Goal: Task Accomplishment & Management: Use online tool/utility

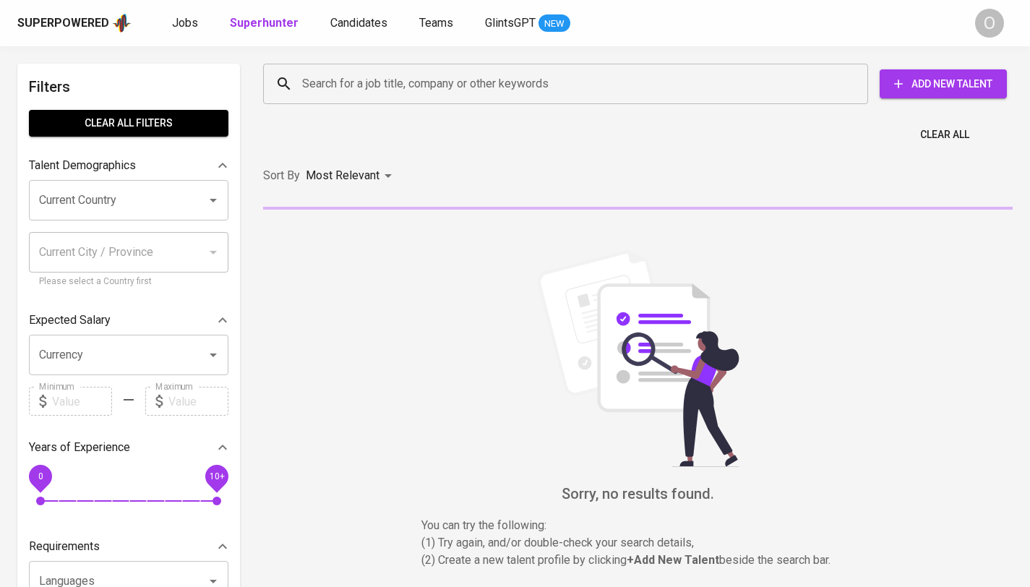
click at [453, 87] on input "Search for a job title, company or other keywords" at bounding box center [569, 83] width 541 height 27
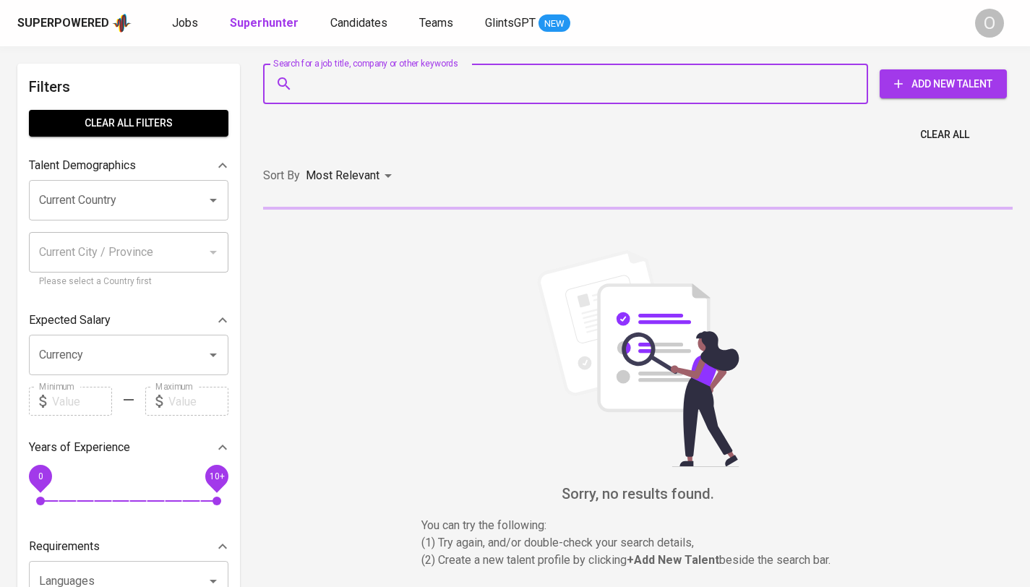
paste input "melisadeboracarolina@yahoo.com"
type input "melisadeboracarolina@yahoo.com"
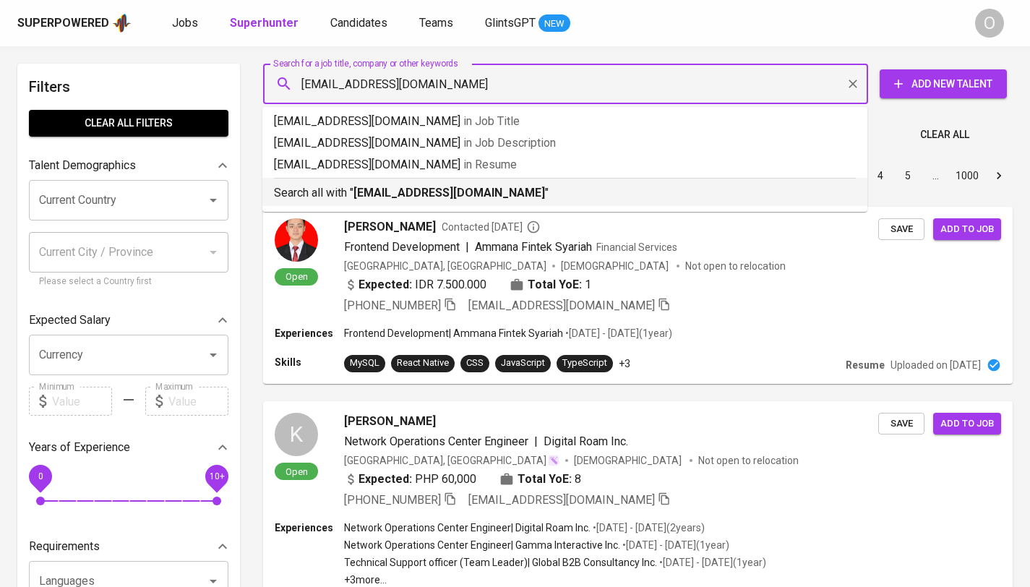
click at [442, 194] on b "melisadeboracarolina@yahoo.com" at bounding box center [449, 193] width 192 height 14
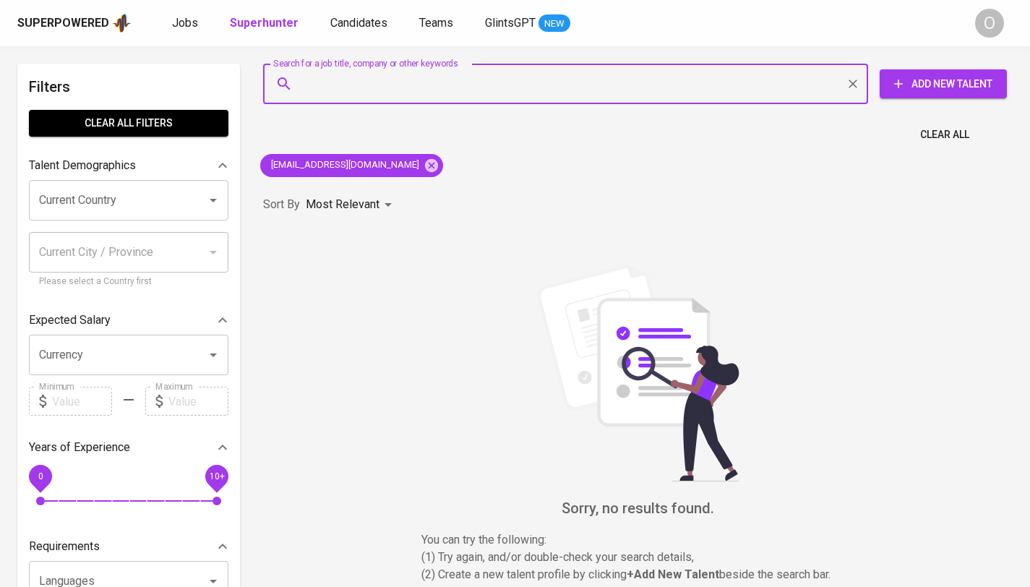
click at [379, 95] on input "Search for a job title, company or other keywords" at bounding box center [569, 83] width 541 height 27
paste input "angelinecarista@yahoo.com"
type input "angelinecarista@yahoo.com"
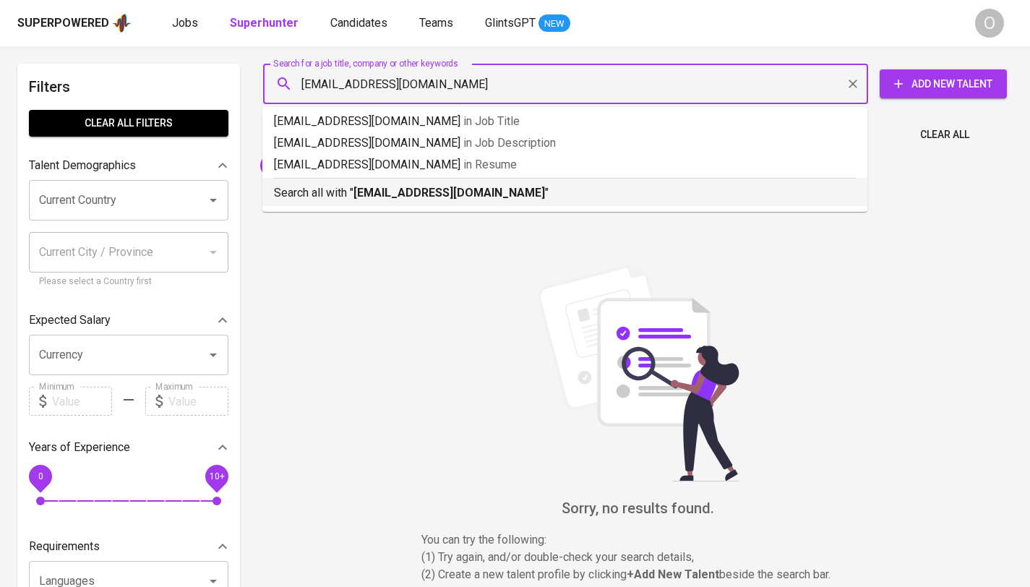
click at [355, 187] on b "angelinecarista@yahoo.com" at bounding box center [449, 193] width 192 height 14
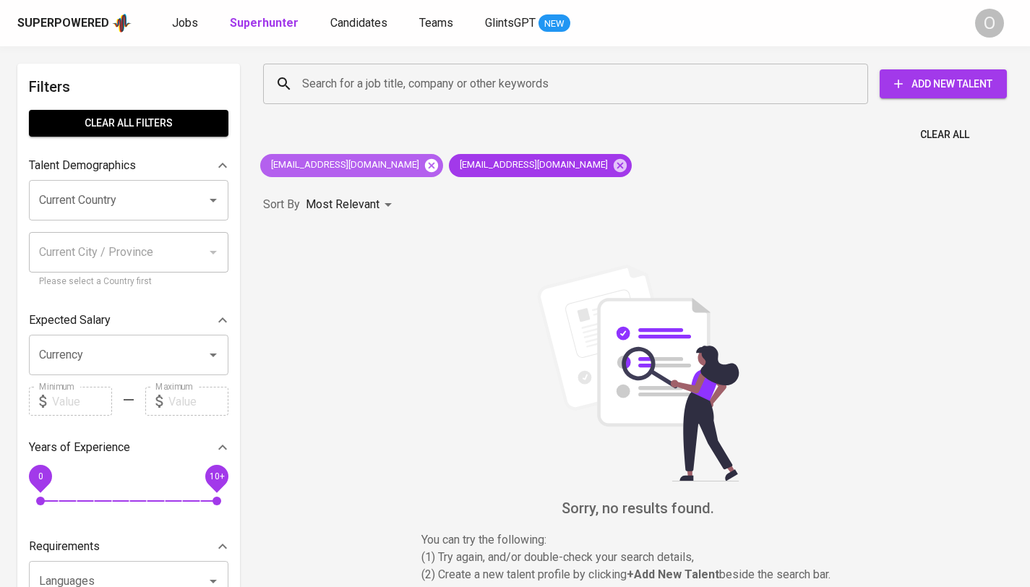
click at [427, 166] on icon at bounding box center [432, 166] width 16 height 16
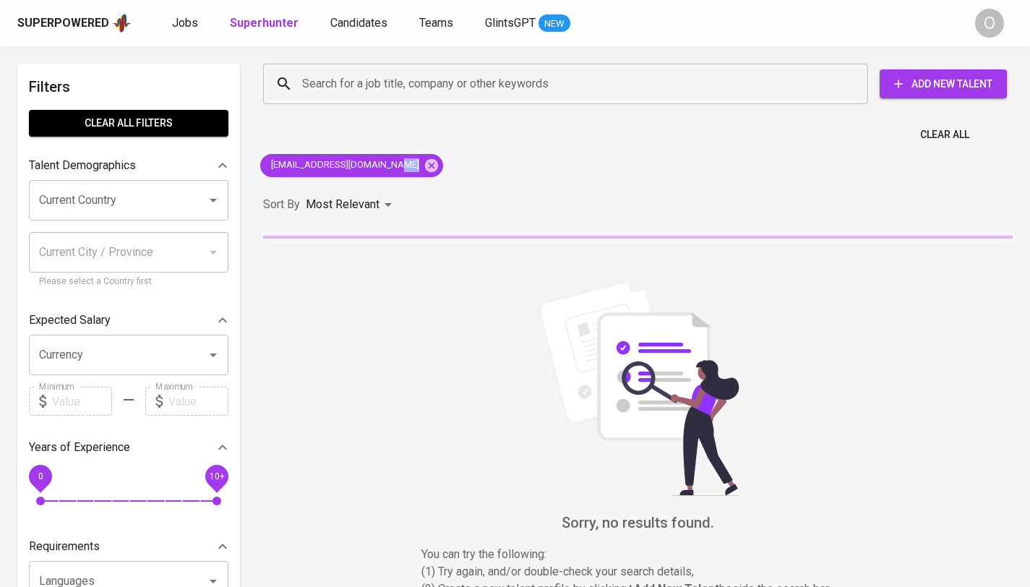
click at [427, 166] on div "Search for a job title, company or other keywords Search for a job title, compa…" at bounding box center [637, 345] width 767 height 580
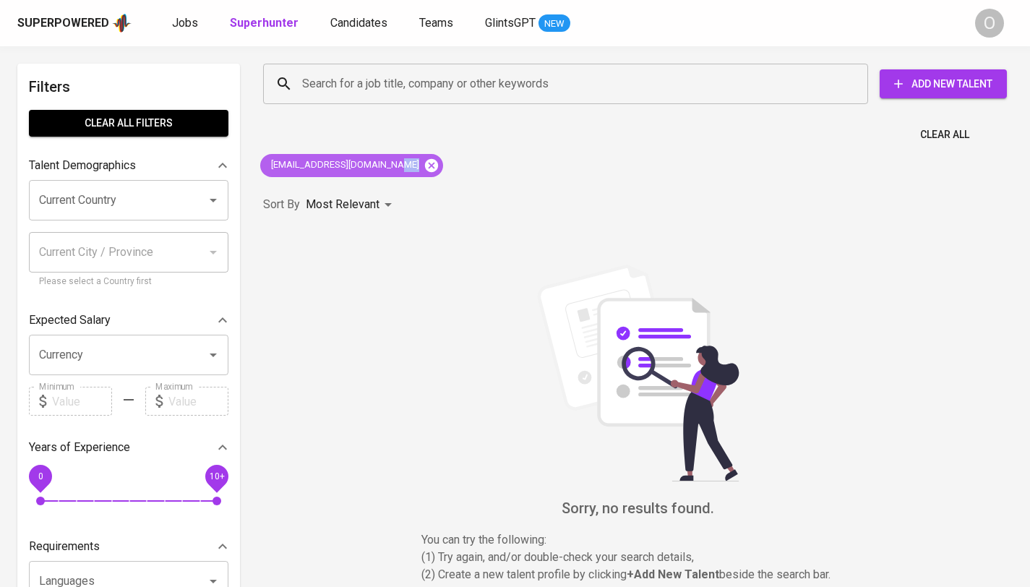
click at [425, 167] on icon at bounding box center [431, 164] width 13 height 13
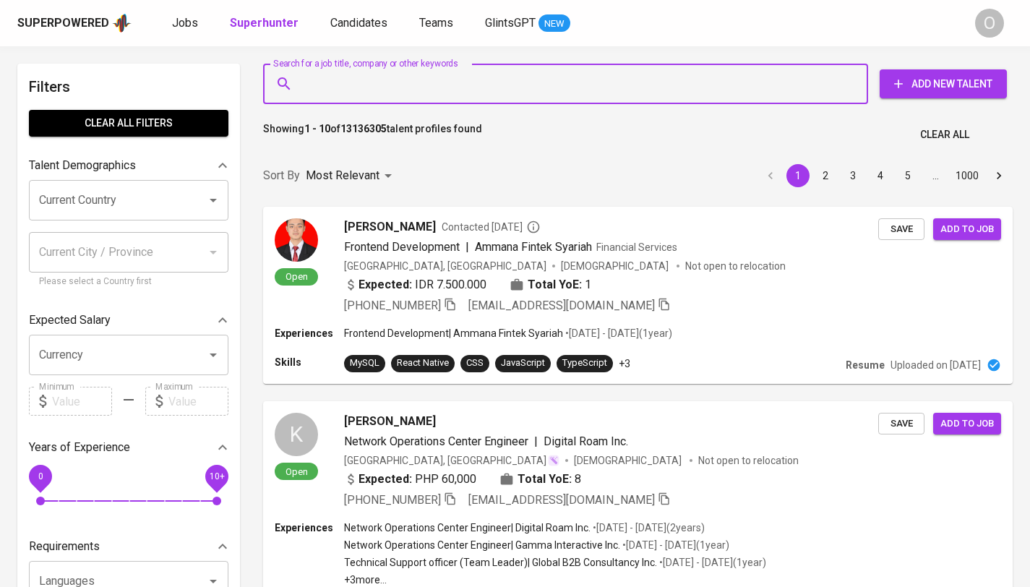
click at [428, 76] on input "Search for a job title, company or other keywords" at bounding box center [569, 83] width 541 height 27
paste input "ikavivi@gmail.com"
type input "ikavivi@gmail.com"
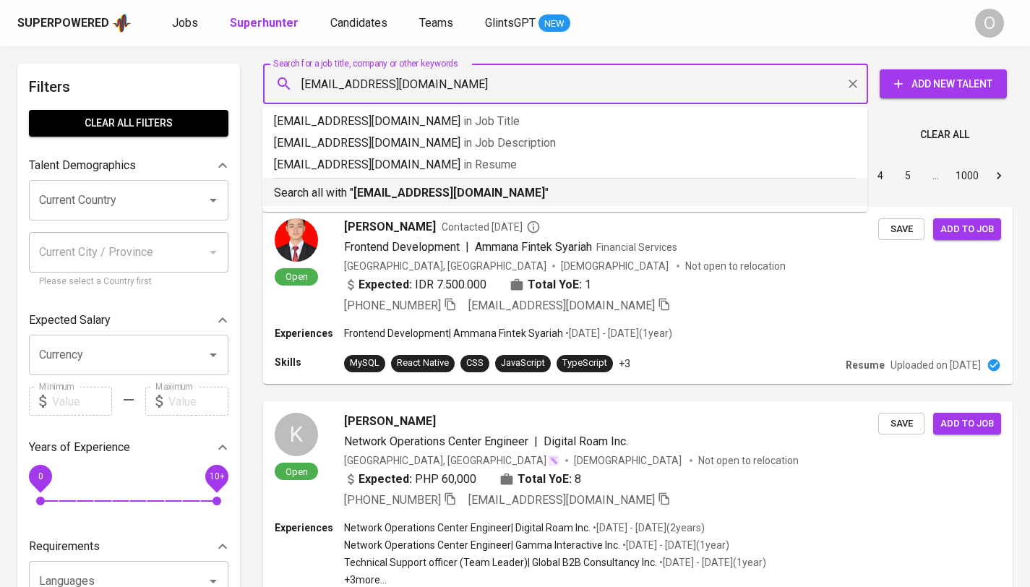
click at [360, 196] on b "ikavivi@gmail.com" at bounding box center [449, 193] width 192 height 14
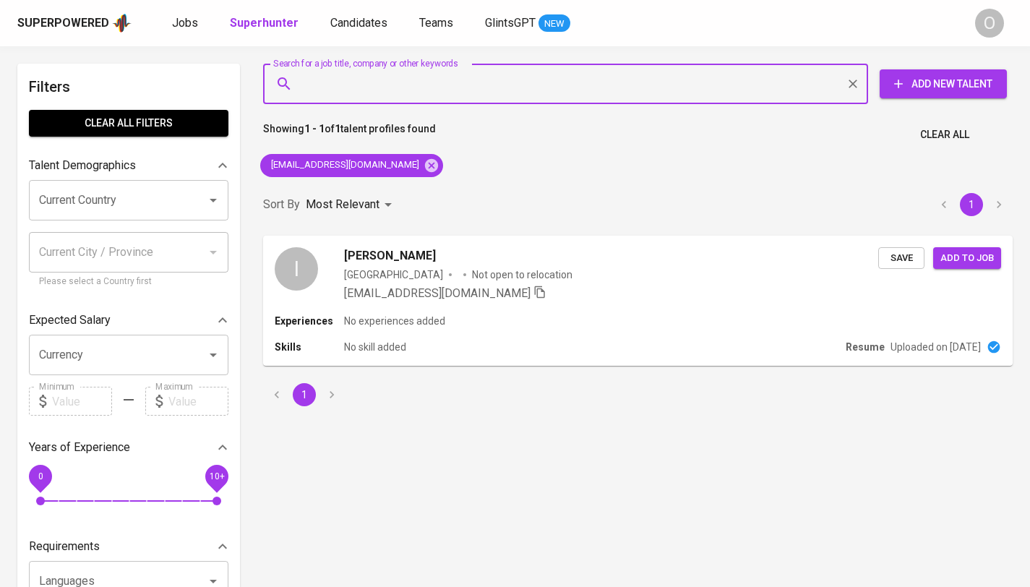
paste input "m.rizqyoctavian231001@gmail.com"
type input "m.rizqyoctavian231001@gmail.com"
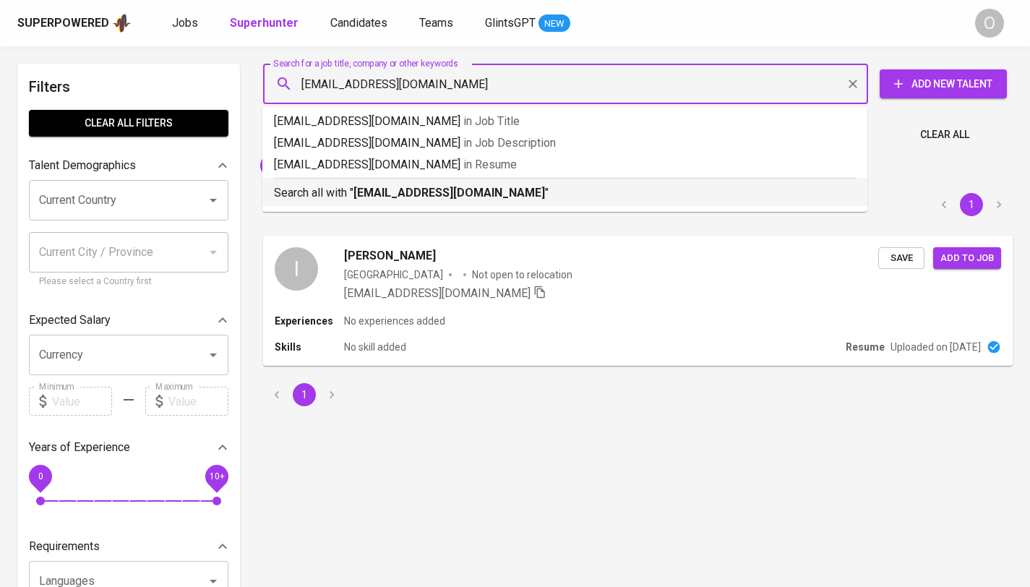
click at [353, 189] on p "Search all with " m.rizqyoctavian231001@gmail.com "" at bounding box center [565, 192] width 582 height 17
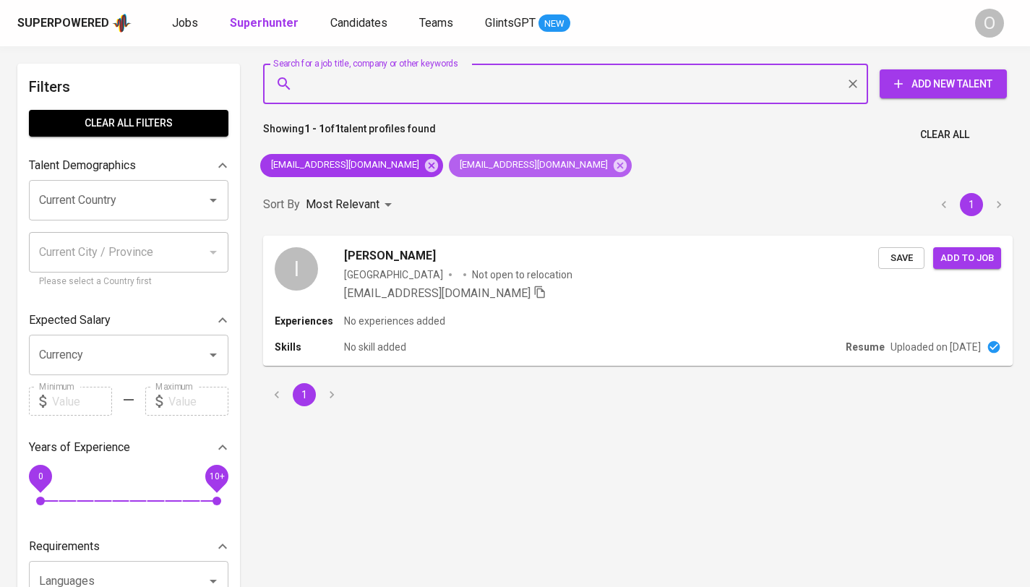
click at [449, 162] on span "m.rizqyoctavian231001@gmail.com" at bounding box center [533, 165] width 168 height 14
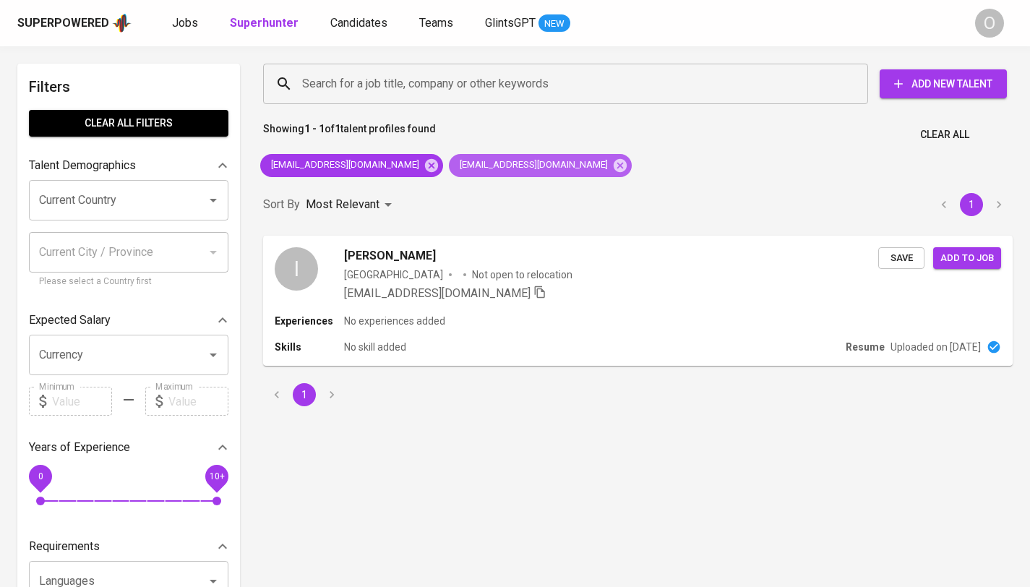
click at [449, 165] on span "m.rizqyoctavian231001@gmail.com" at bounding box center [533, 165] width 168 height 14
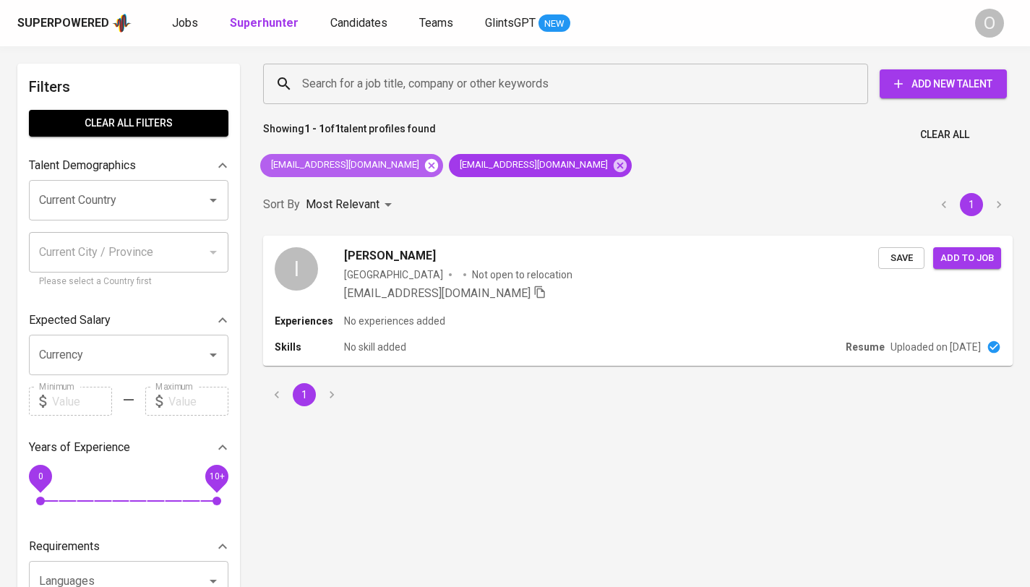
click at [425, 166] on icon at bounding box center [431, 164] width 13 height 13
click at [368, 166] on span "m.rizqyoctavian231001@gmail.com" at bounding box center [344, 165] width 168 height 14
click at [429, 163] on icon at bounding box center [431, 164] width 13 height 13
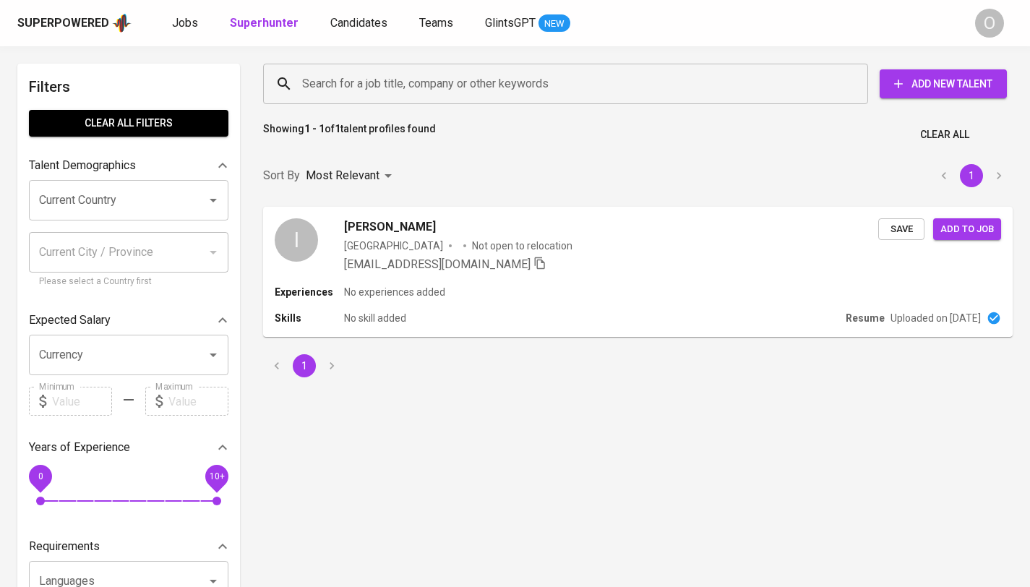
click at [387, 92] on input "Search for a job title, company or other keywords" at bounding box center [569, 83] width 541 height 27
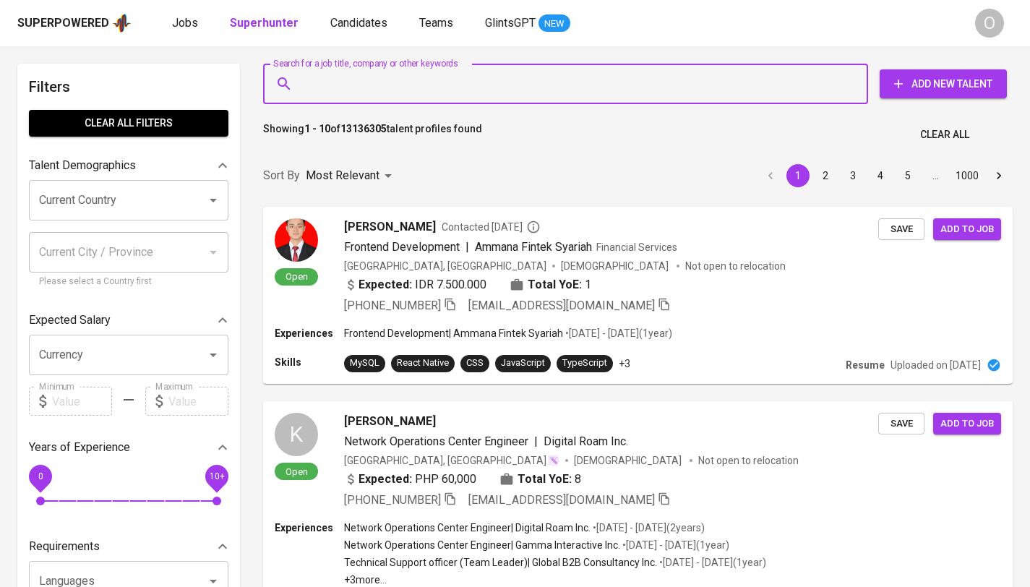
paste input "m.rizqyoctavian231001@gmail.com"
type input "m.rizqyoctavian231001@gmail.com"
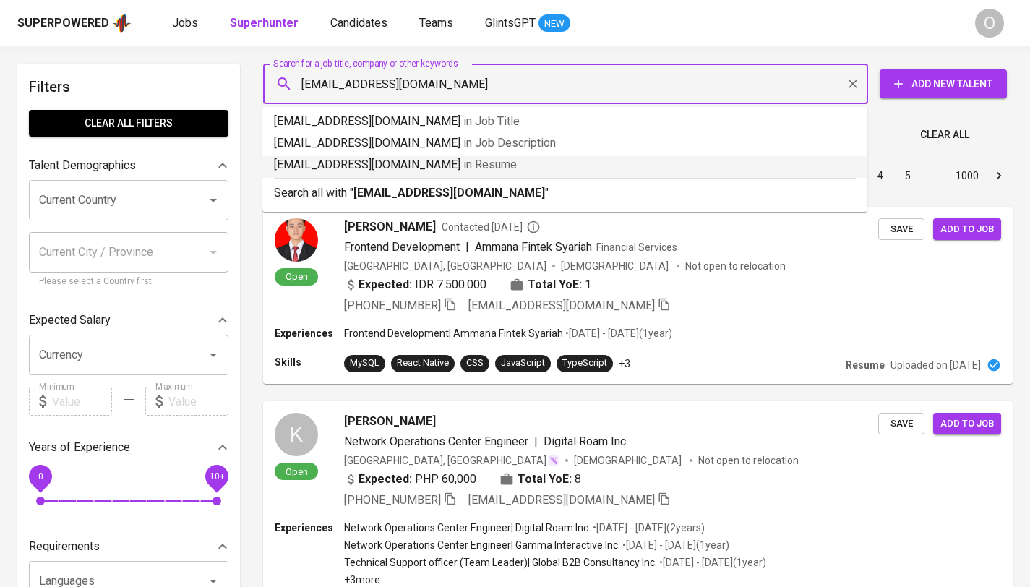
click at [333, 175] on li "m.rizqyoctavian231001@gmail.com in Resume" at bounding box center [564, 167] width 605 height 22
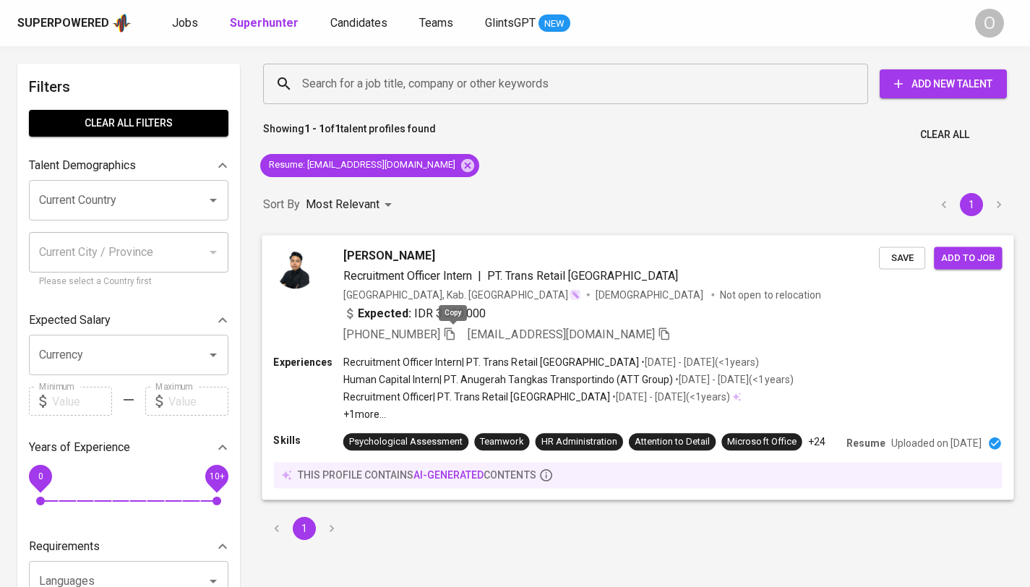
click at [453, 328] on icon "button" at bounding box center [449, 333] width 13 height 13
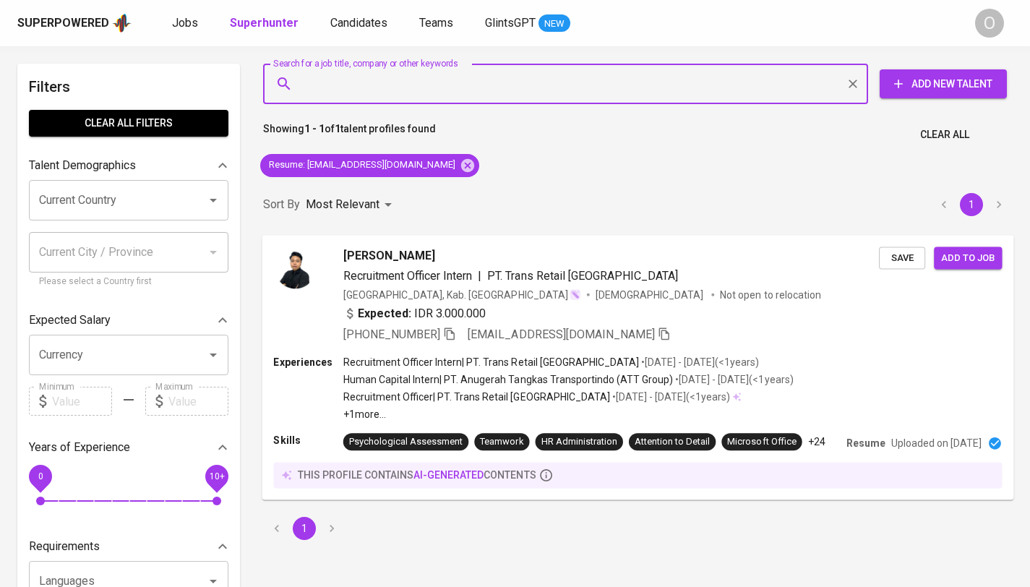
click at [446, 96] on input "Search for a job title, company or other keywords" at bounding box center [569, 83] width 541 height 27
paste input "muhammad.fadillah0105@gmail.com"
type input "muhammad.fadillah0105@gmail.com"
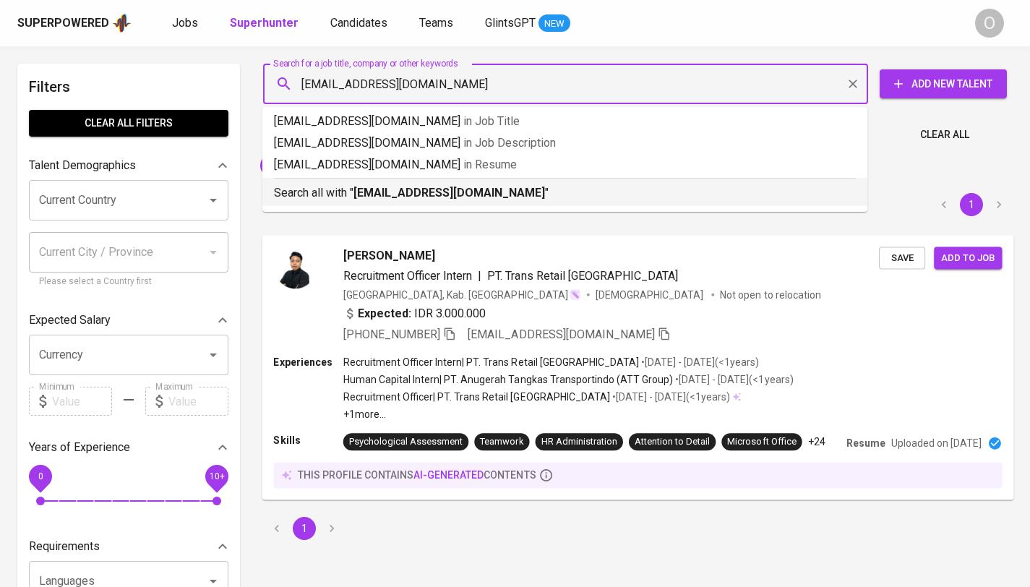
click at [395, 197] on b "muhammad.fadillah0105@gmail.com" at bounding box center [449, 193] width 192 height 14
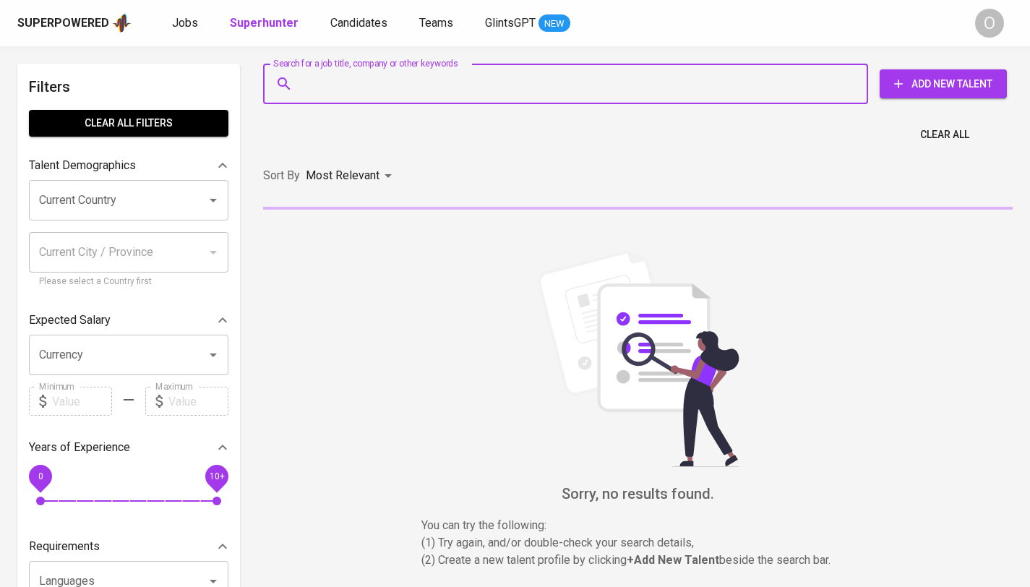
type input "[EMAIL_ADDRESS][DOMAIN_NAME]"
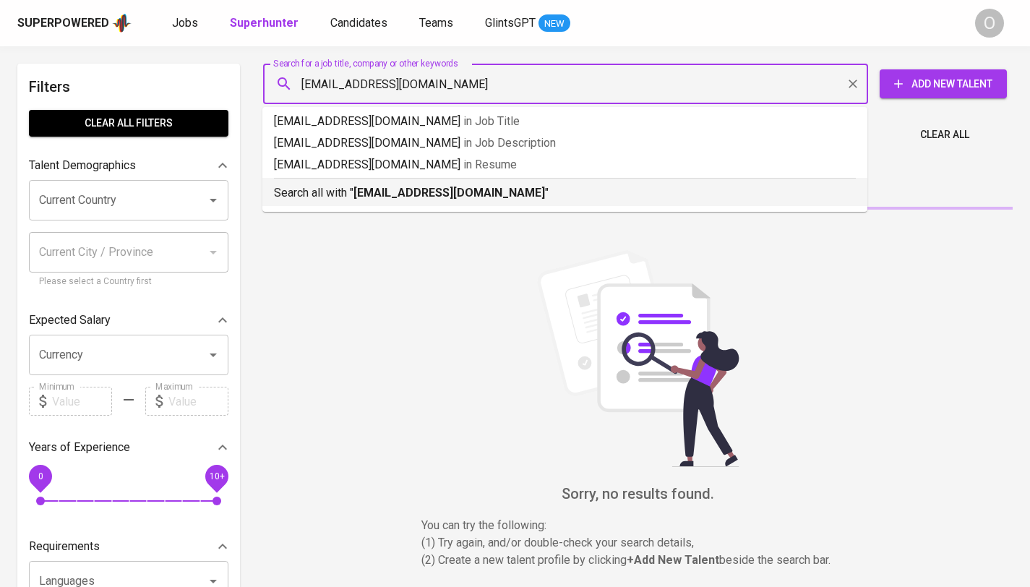
click at [356, 198] on b "[EMAIL_ADDRESS][DOMAIN_NAME]" at bounding box center [449, 193] width 192 height 14
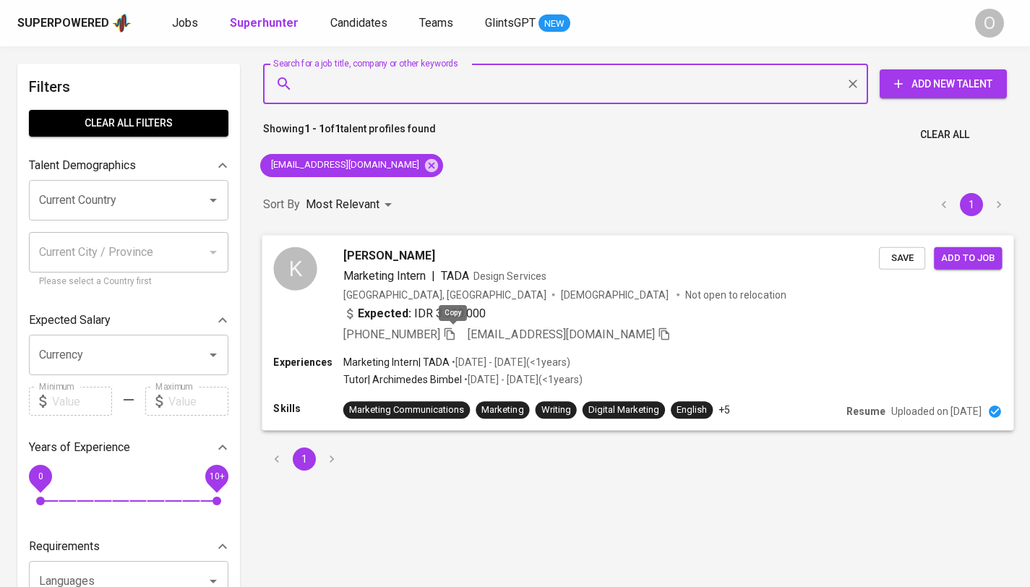
click at [455, 334] on icon "button" at bounding box center [449, 333] width 13 height 13
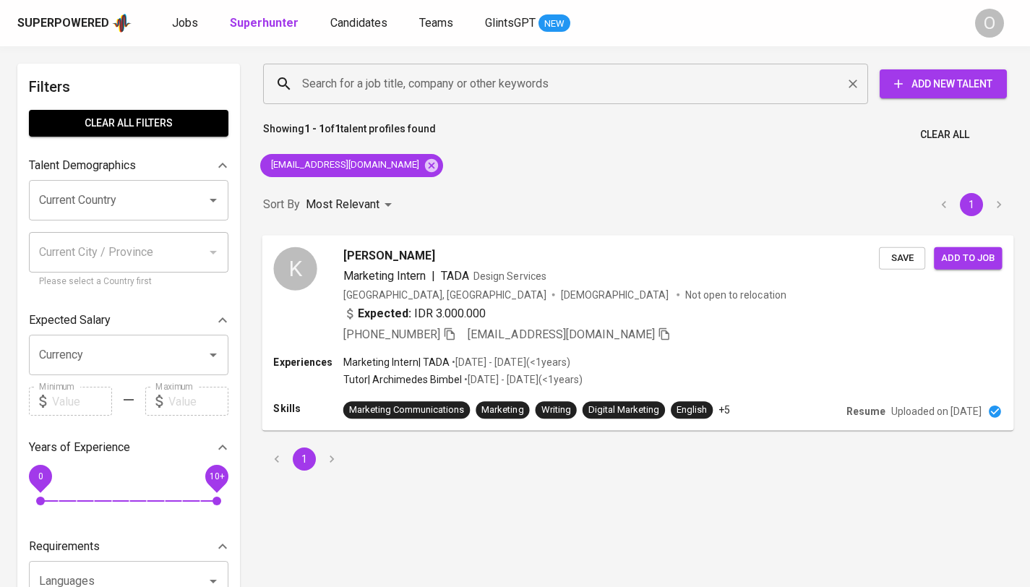
click at [526, 82] on input "Search for a job title, company or other keywords" at bounding box center [569, 83] width 541 height 27
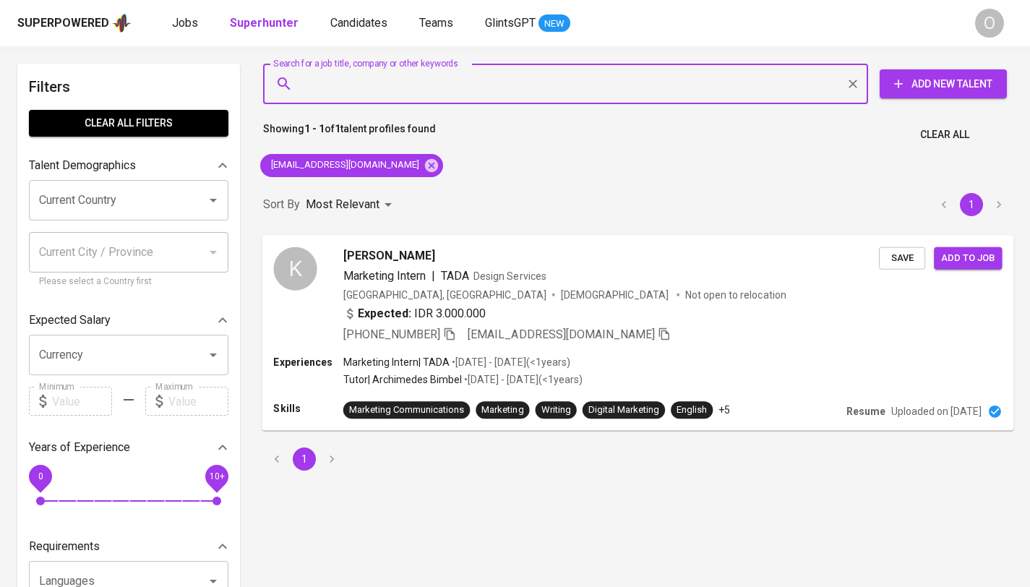
paste input "epriscillaaaaaaaaaa@gmail.com"
type input "epriscillaaaaaaaaaa@gmail.com"
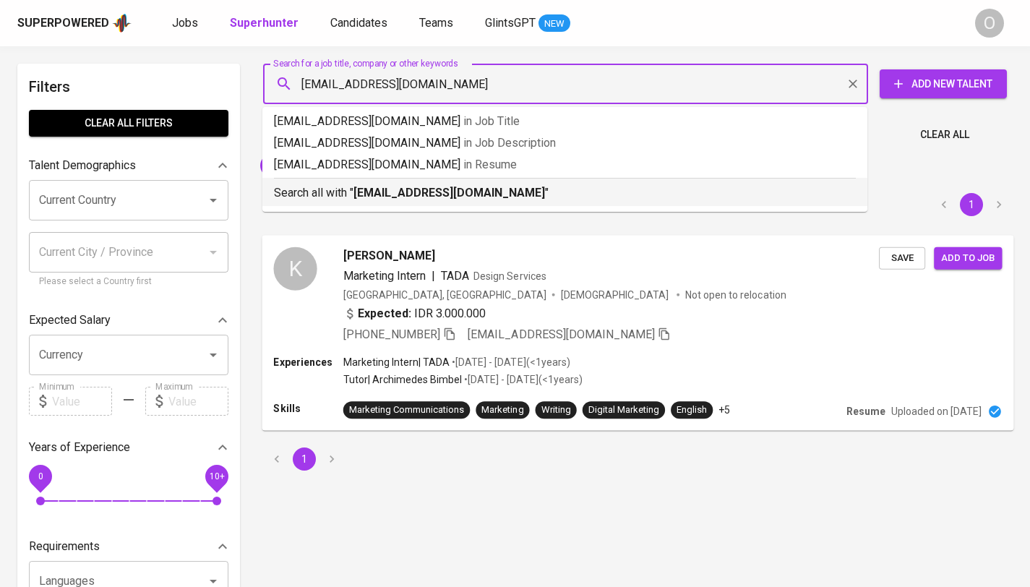
click at [416, 181] on div "Search all with " epriscillaaaaaaaaaa@gmail.com "" at bounding box center [565, 190] width 582 height 24
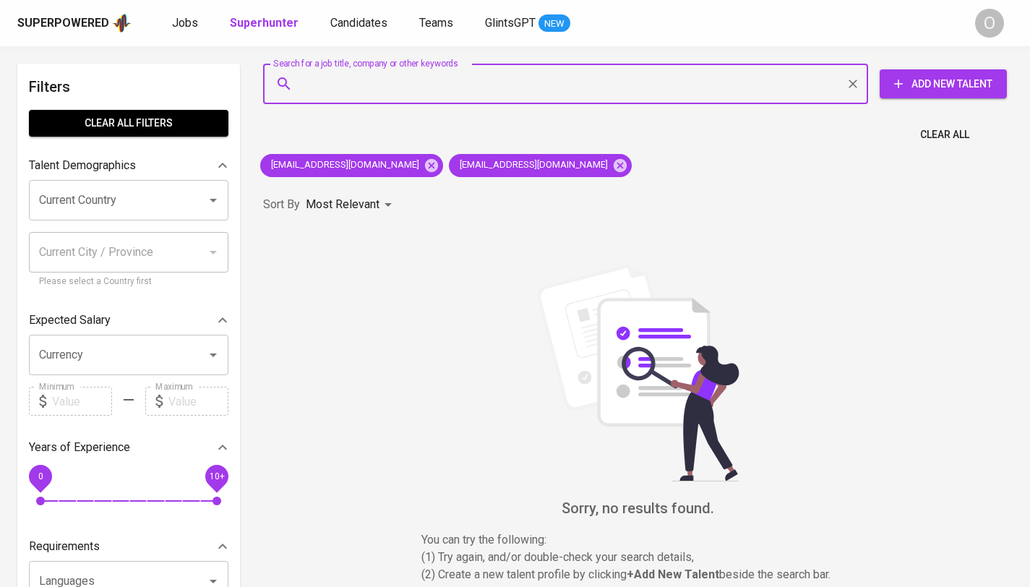
paste input "fatin.nabillah29@gmail.com"
type input "fatin.nabillah29@gmail.com"
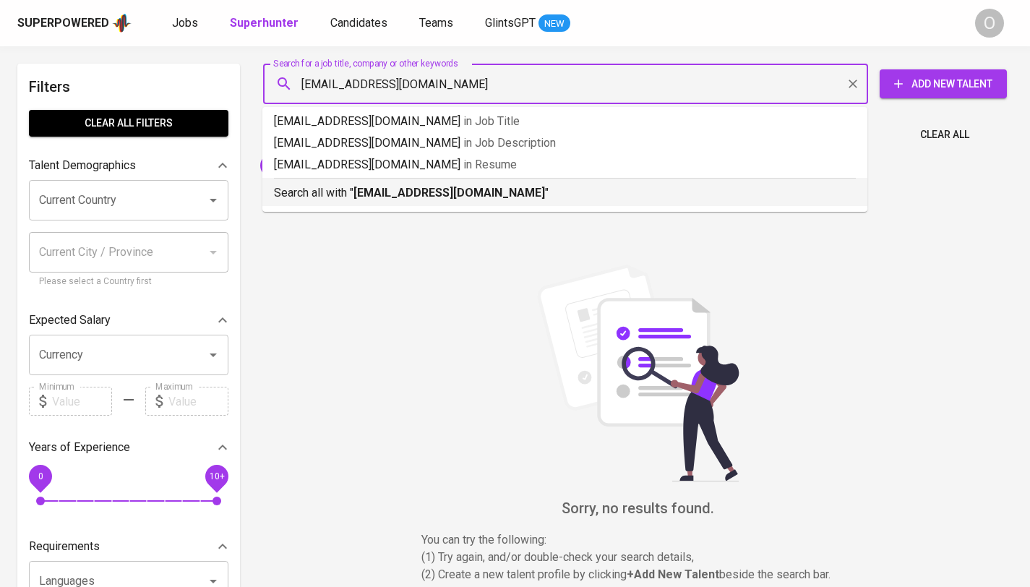
click at [403, 198] on b "fatin.nabillah29@gmail.com" at bounding box center [449, 193] width 192 height 14
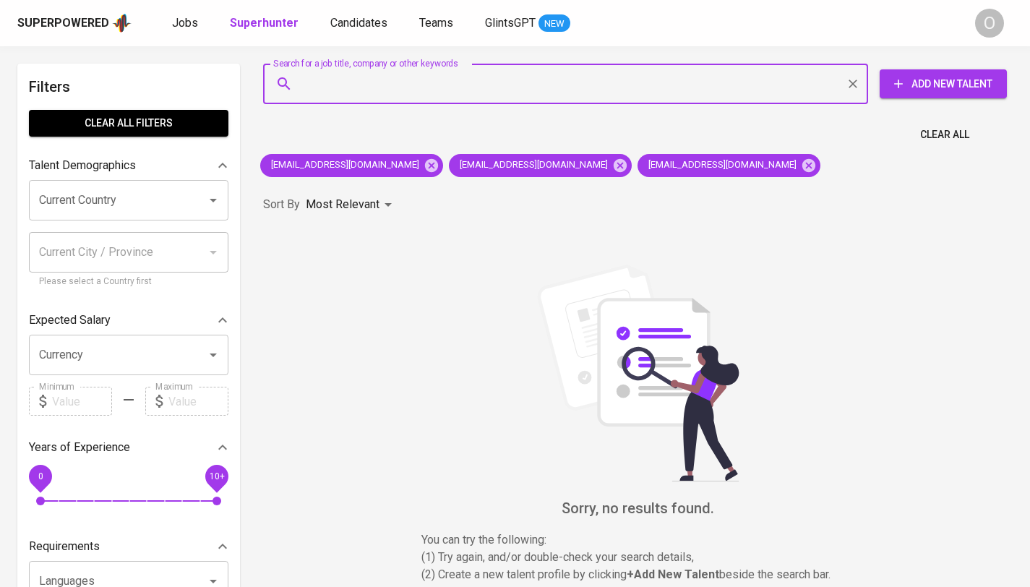
click at [377, 90] on input "Search for a job title, company or other keywords" at bounding box center [569, 83] width 541 height 27
type input "fatin.nabillah29@gmail.com"
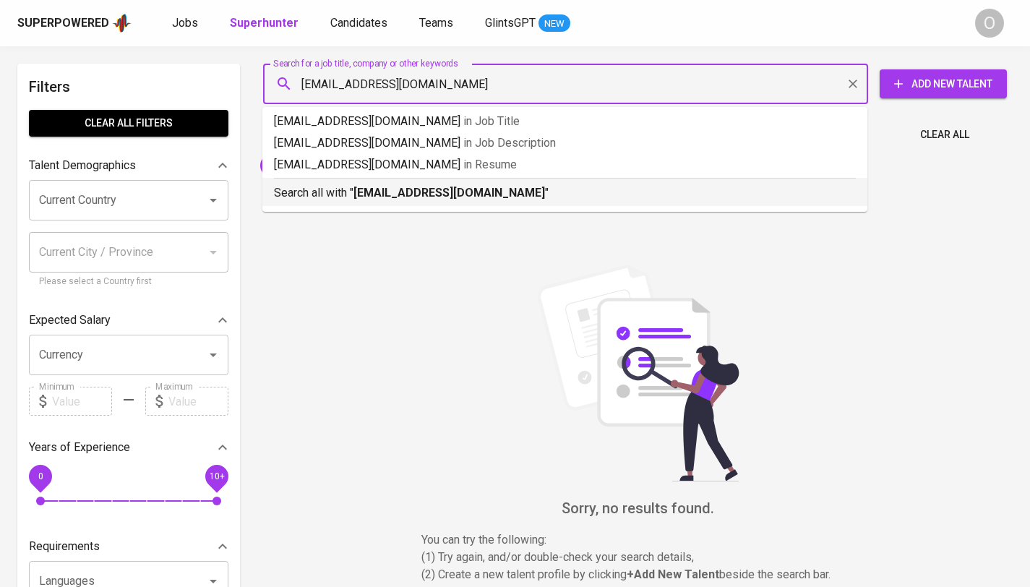
click at [354, 181] on div "Search all with " fatin.nabillah29@gmail.com "" at bounding box center [565, 190] width 582 height 24
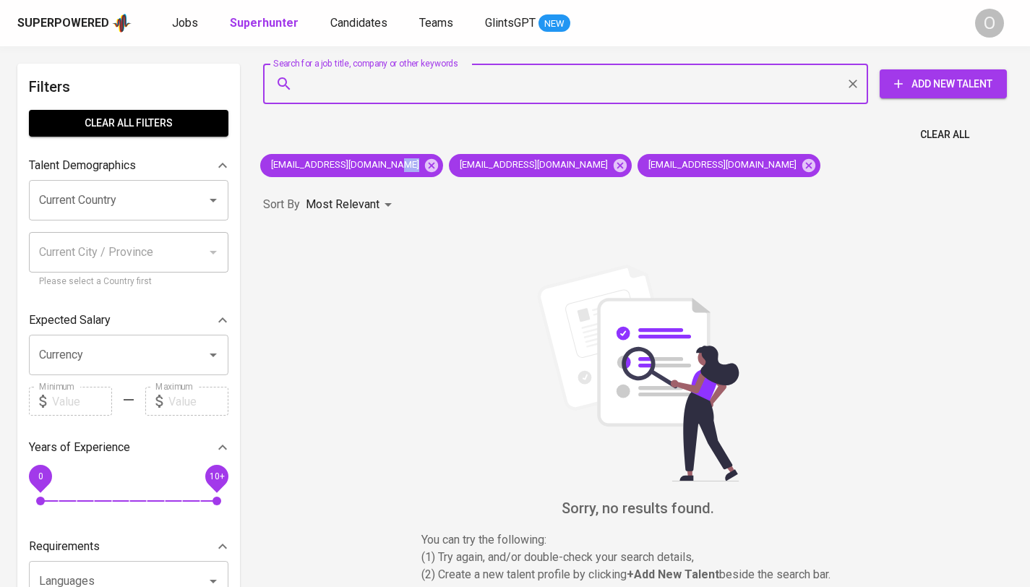
click at [354, 181] on div "kimberlygozali1@gmail.com epriscillaaaaaaaaaa@gmail.com fatin.nabillah29@gmail.…" at bounding box center [540, 165] width 572 height 35
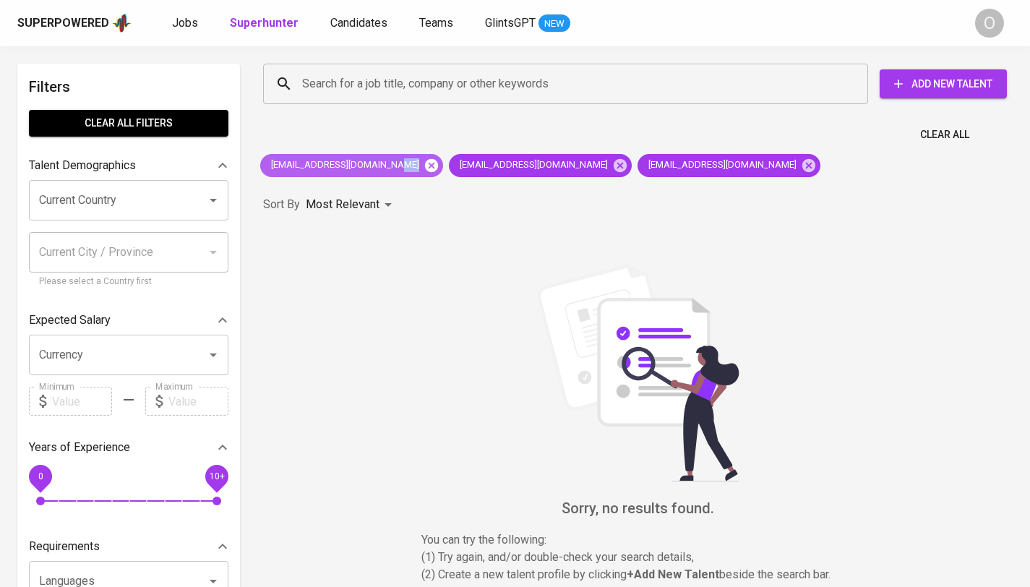
click at [424, 163] on icon at bounding box center [432, 166] width 16 height 16
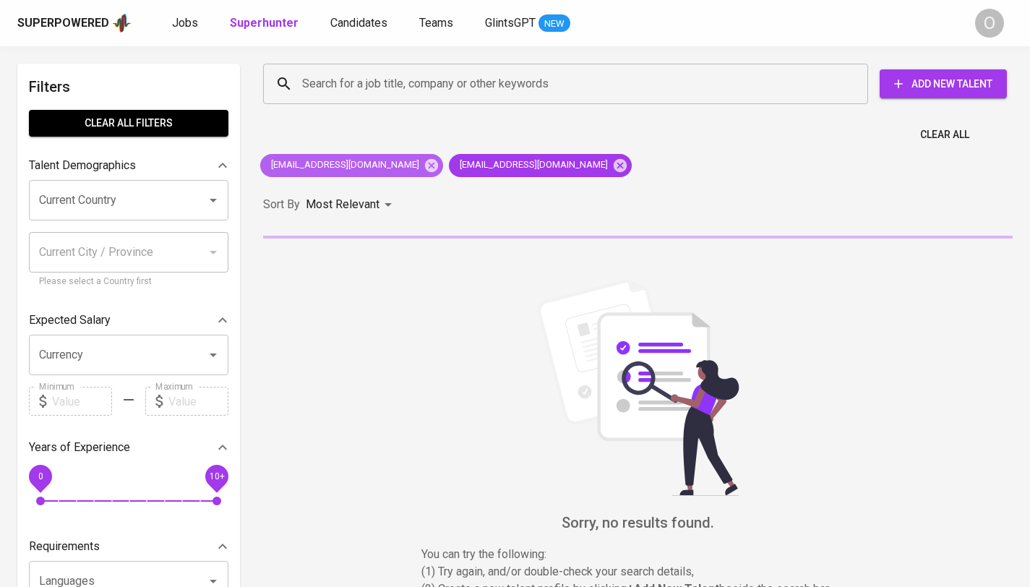
click at [400, 163] on span "epriscillaaaaaaaaaa@gmail.com" at bounding box center [344, 165] width 168 height 14
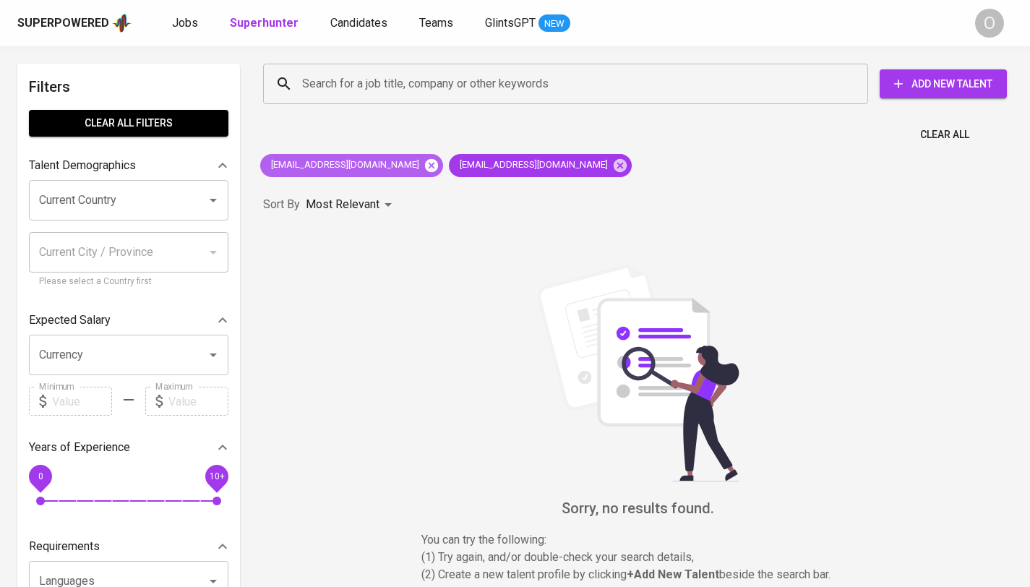
click at [425, 164] on icon at bounding box center [431, 164] width 13 height 13
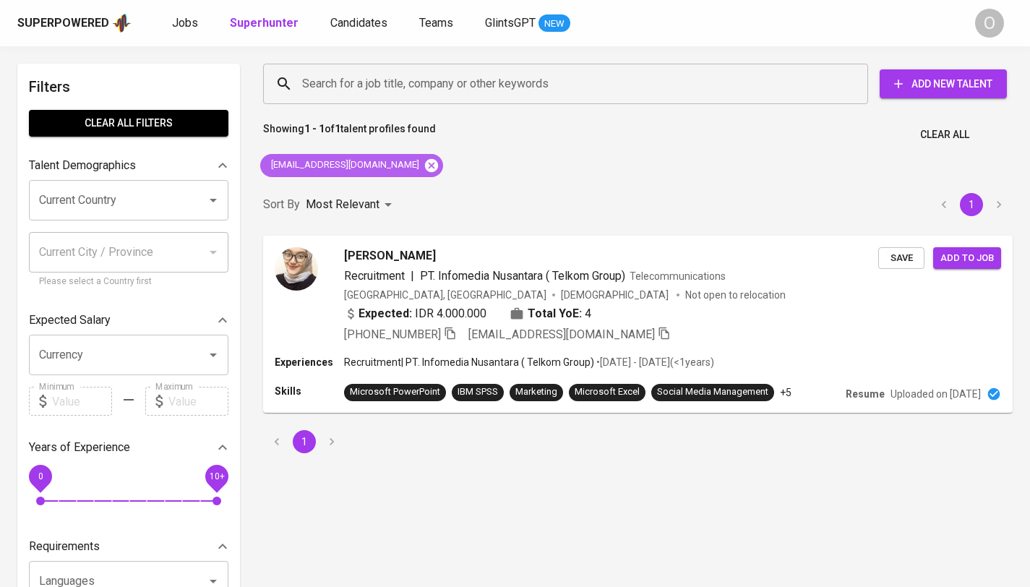
click at [424, 163] on icon at bounding box center [432, 166] width 16 height 16
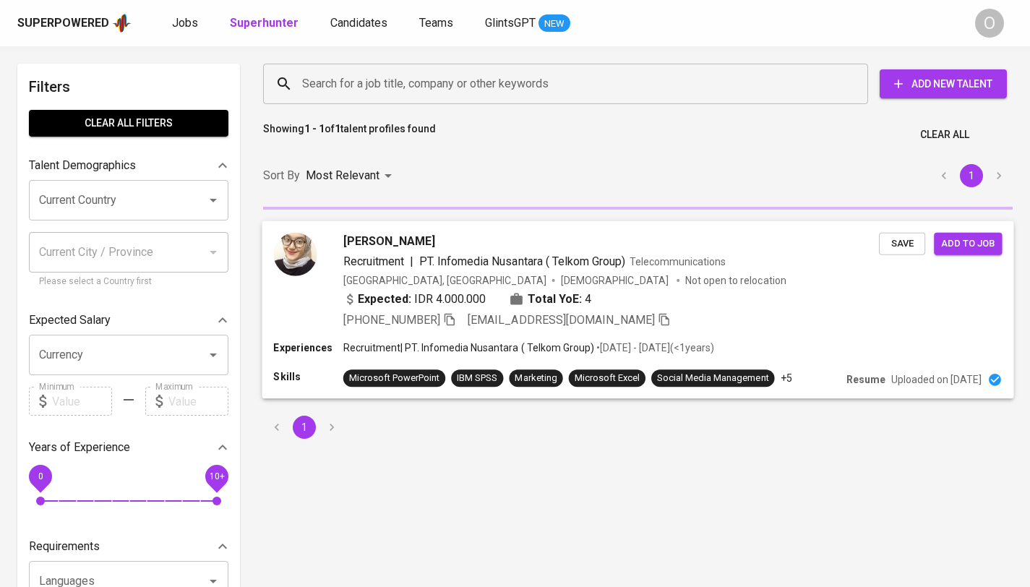
click at [448, 312] on icon "button" at bounding box center [449, 318] width 13 height 13
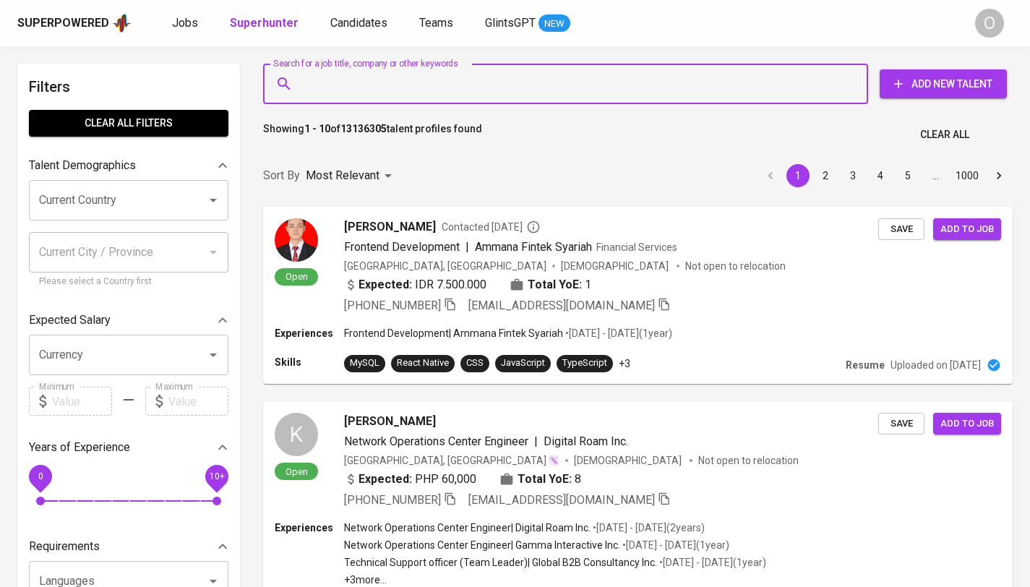
click at [442, 81] on input "Search for a job title, company or other keywords" at bounding box center [569, 83] width 541 height 27
paste input "dwinurulaini99@yahoo.com"
type input "dwinurulaini99@yahoo.com"
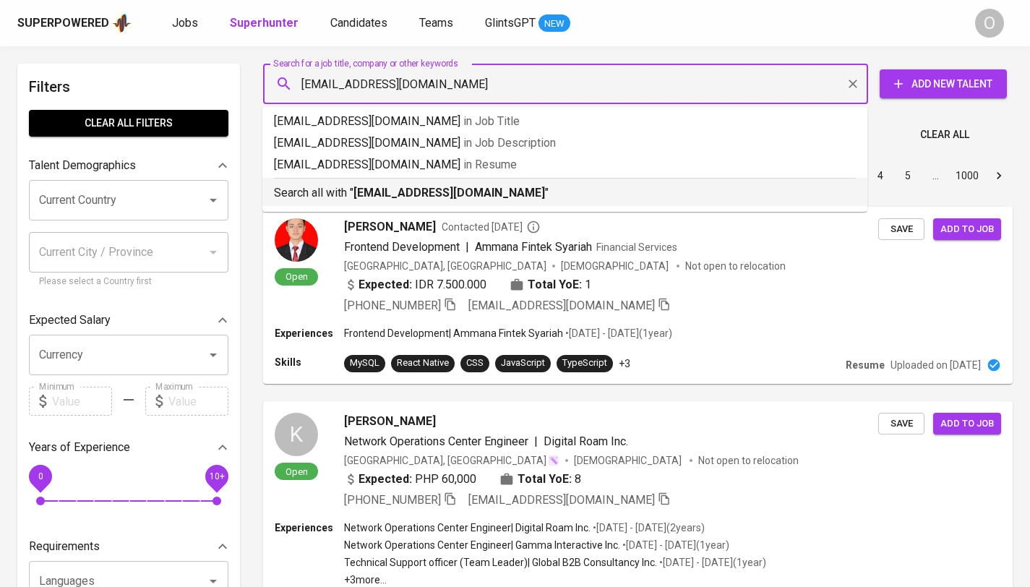
click at [356, 189] on b "dwinurulaini99@yahoo.com" at bounding box center [449, 193] width 192 height 14
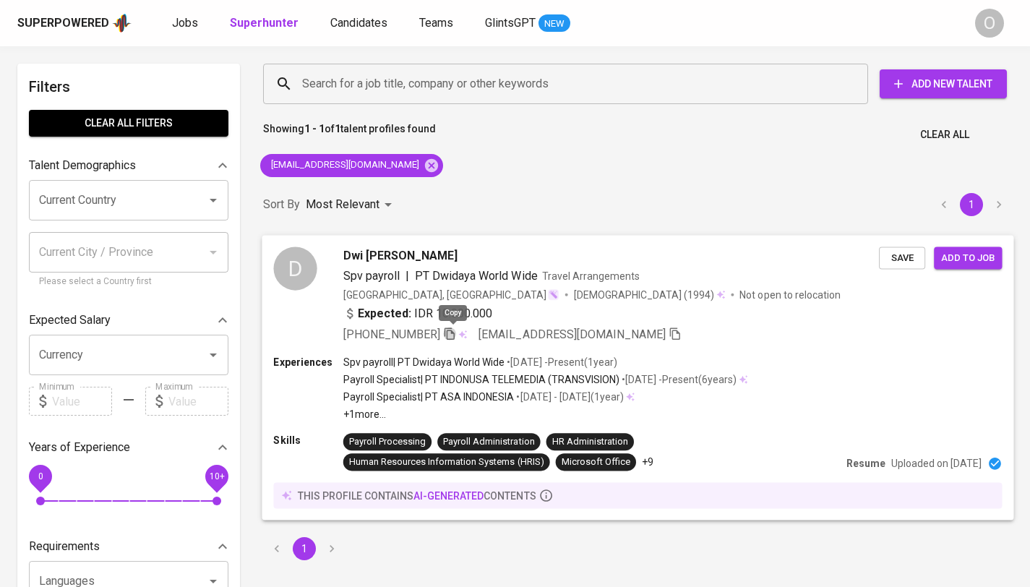
click at [453, 332] on icon "button" at bounding box center [449, 333] width 13 height 13
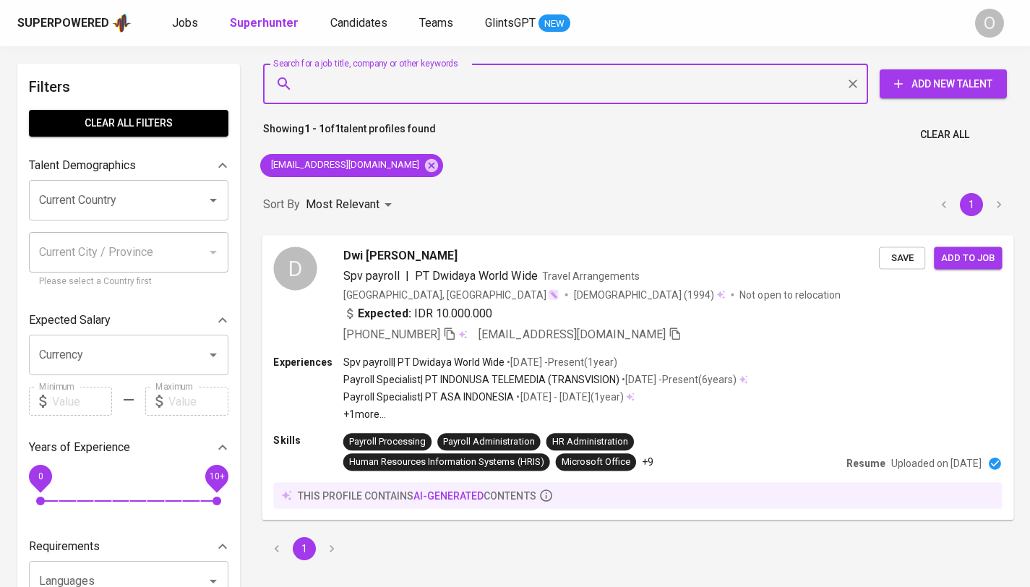
click at [492, 88] on input "Search for a job title, company or other keywords" at bounding box center [569, 83] width 541 height 27
paste input "epinepin26@gmail.com"
type input "epinepin26@gmail.com"
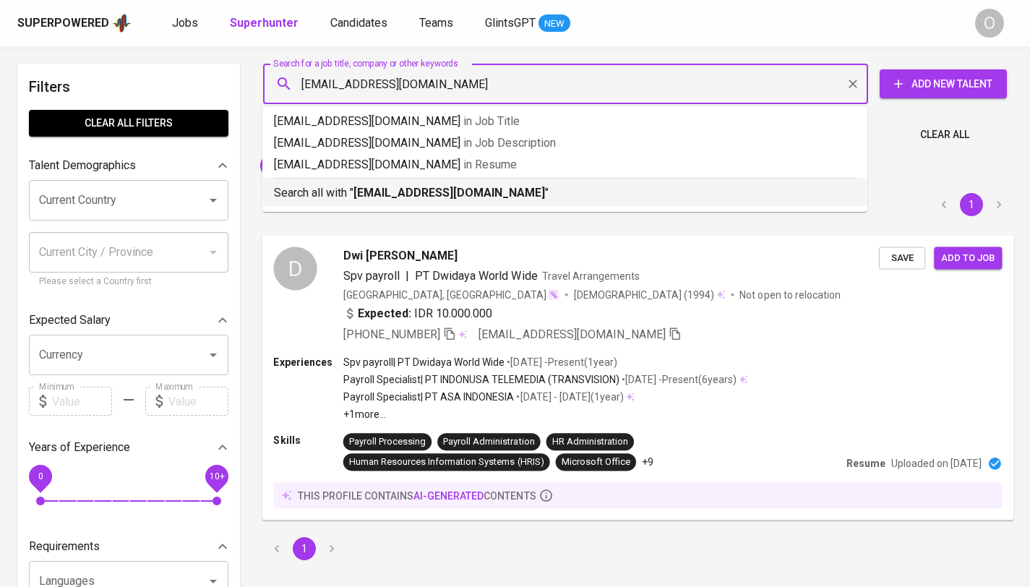
click at [414, 189] on b "epinepin26@gmail.com" at bounding box center [449, 193] width 192 height 14
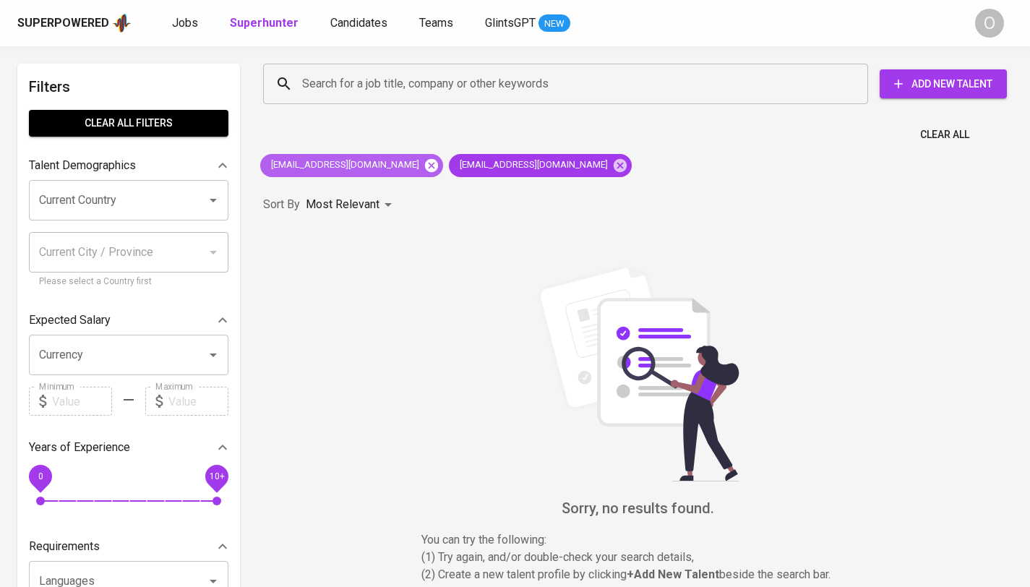
click at [424, 163] on icon at bounding box center [432, 166] width 16 height 16
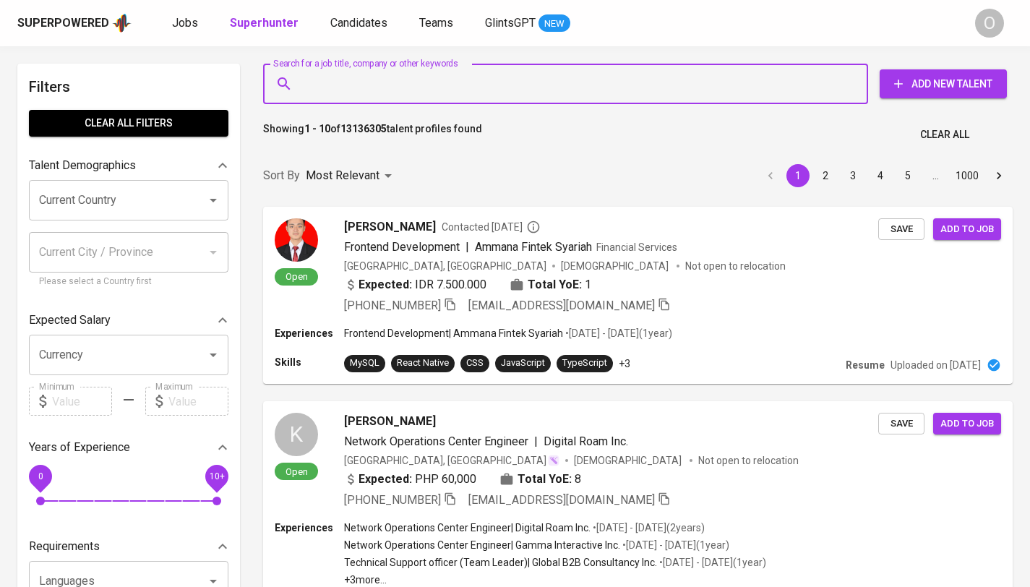
click at [359, 91] on input "Search for a job title, company or other keywords" at bounding box center [569, 83] width 541 height 27
paste input "epinepin26@gmail.com"
type input "epinepin26@gmail.com"
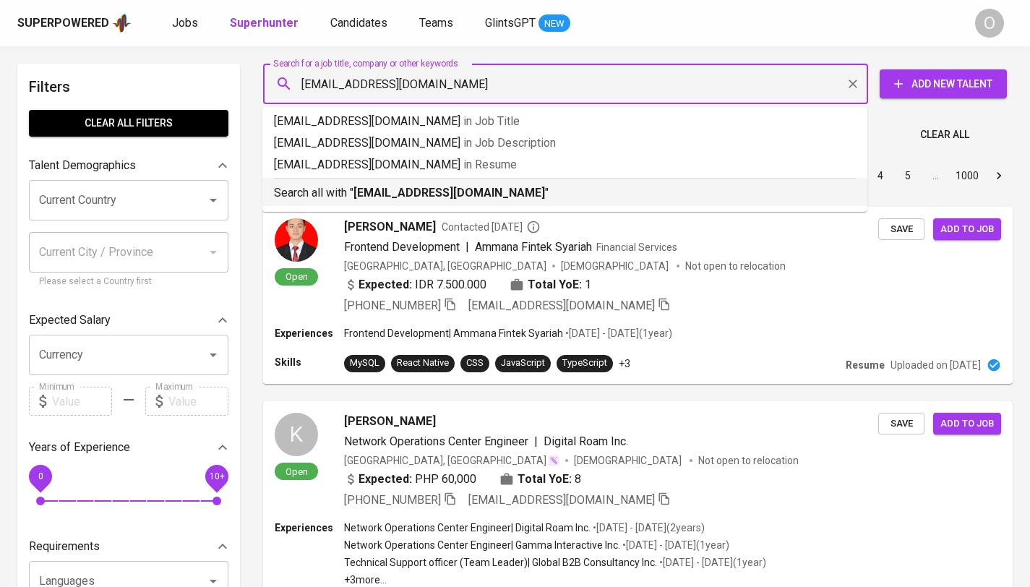
click at [356, 197] on b "epinepin26@gmail.com" at bounding box center [449, 193] width 192 height 14
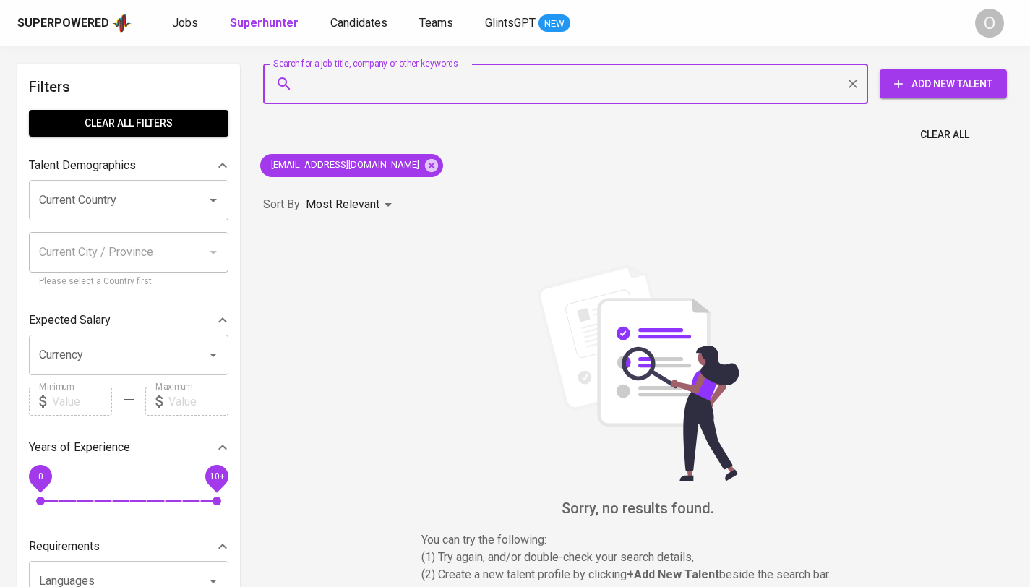
paste input "theabetha28@gmail.com"
type input "theabetha28@gmail.com"
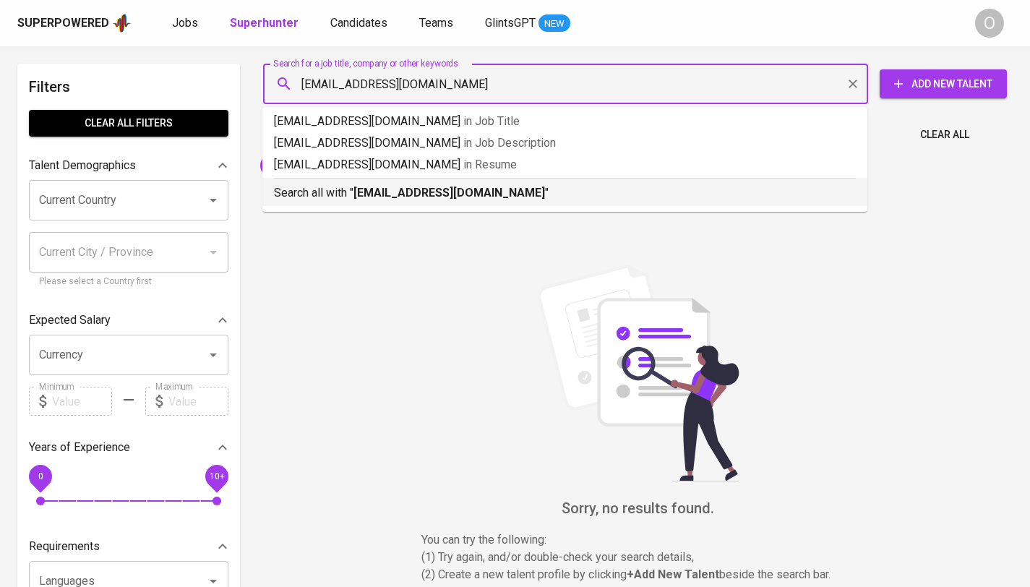
click at [424, 195] on b "theabetha28@gmail.com" at bounding box center [449, 193] width 192 height 14
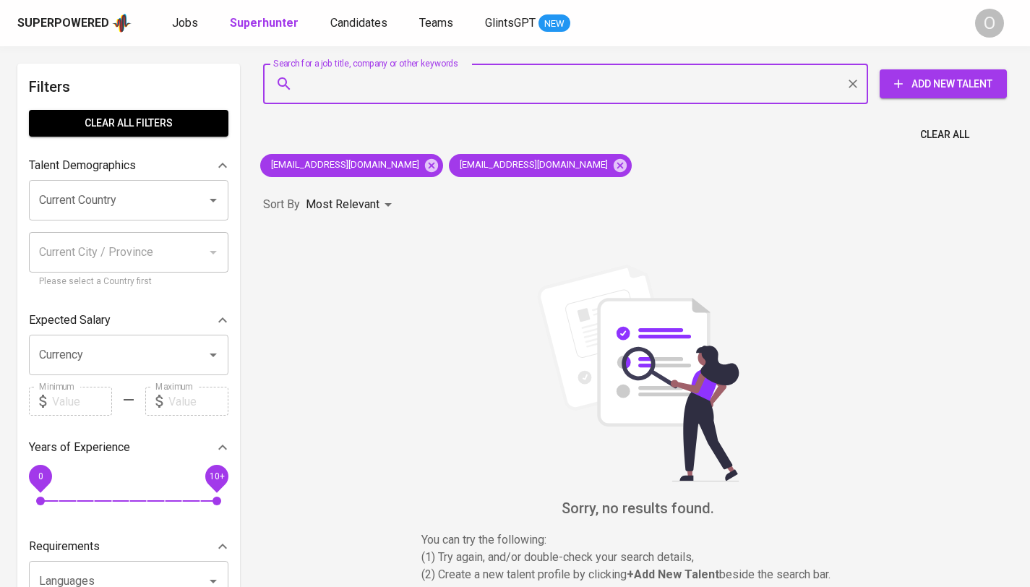
click at [365, 70] on input "Search for a job title, company or other keywords" at bounding box center [569, 83] width 541 height 27
click at [425, 159] on icon at bounding box center [431, 164] width 13 height 13
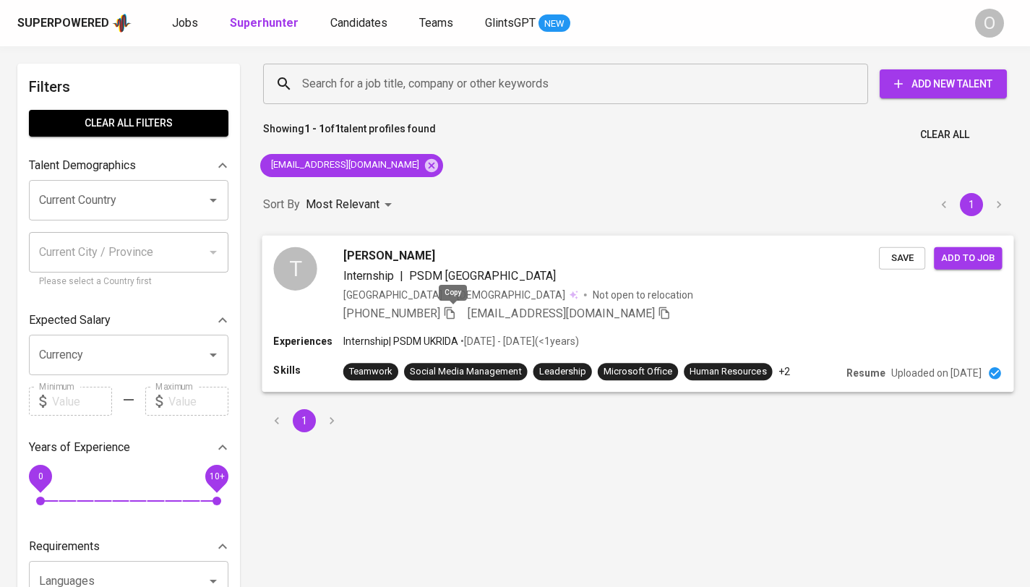
click at [450, 315] on icon "button" at bounding box center [449, 312] width 13 height 13
click at [446, 82] on input "Search for a job title, company or other keywords" at bounding box center [569, 83] width 541 height 27
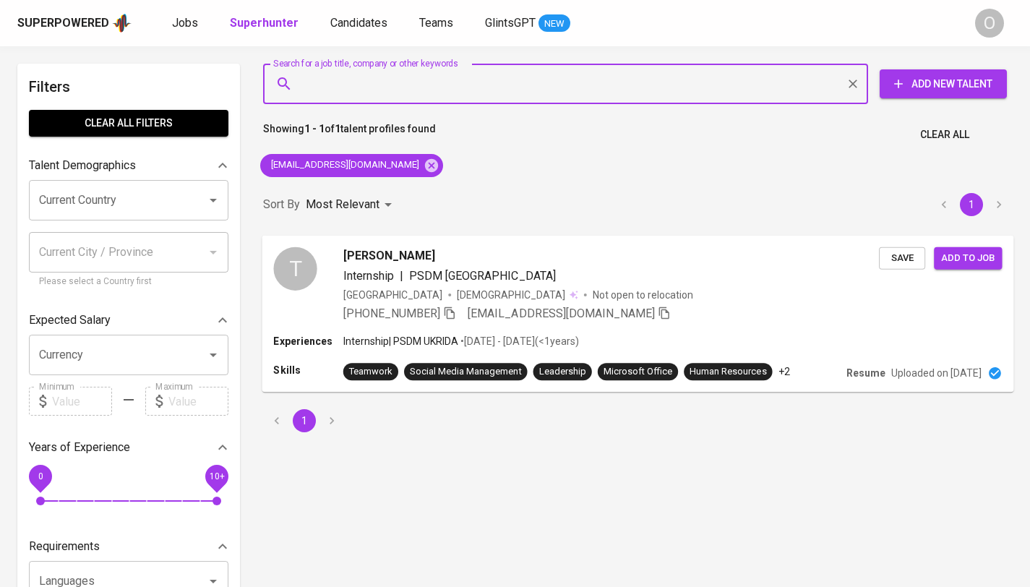
paste input "[EMAIL_ADDRESS][DOMAIN_NAME]"
type input "[EMAIL_ADDRESS][DOMAIN_NAME]"
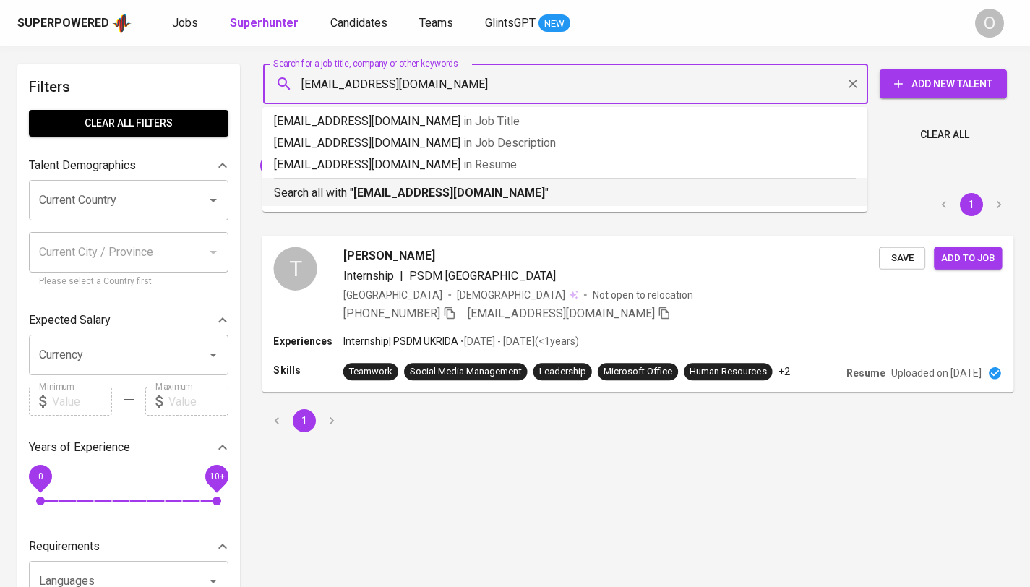
click at [367, 187] on b "[EMAIL_ADDRESS][DOMAIN_NAME]" at bounding box center [449, 193] width 192 height 14
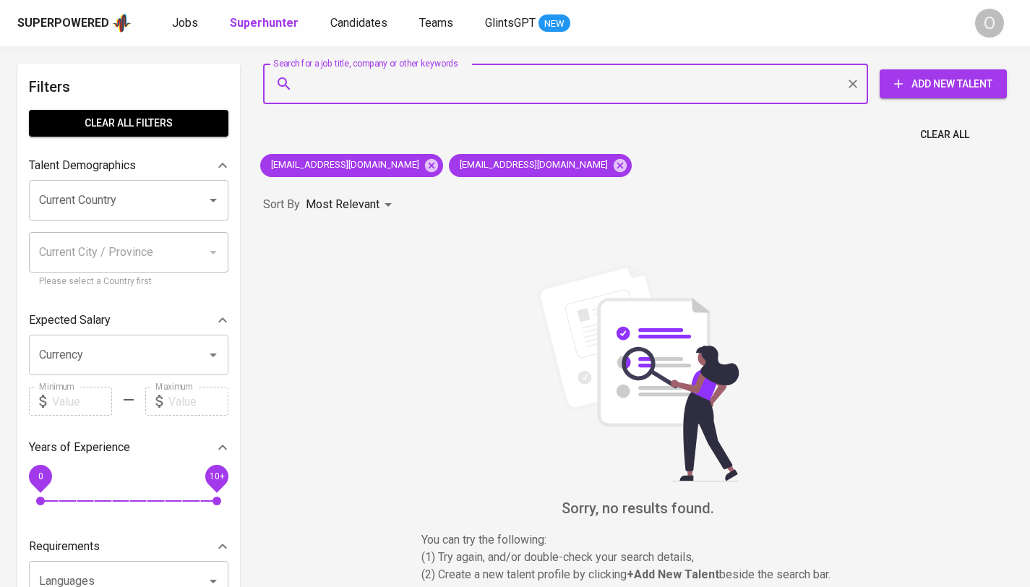
click at [361, 94] on input "Search for a job title, company or other keywords" at bounding box center [569, 83] width 541 height 27
paste input "[EMAIL_ADDRESS][DOMAIN_NAME]"
type input "[EMAIL_ADDRESS][DOMAIN_NAME]"
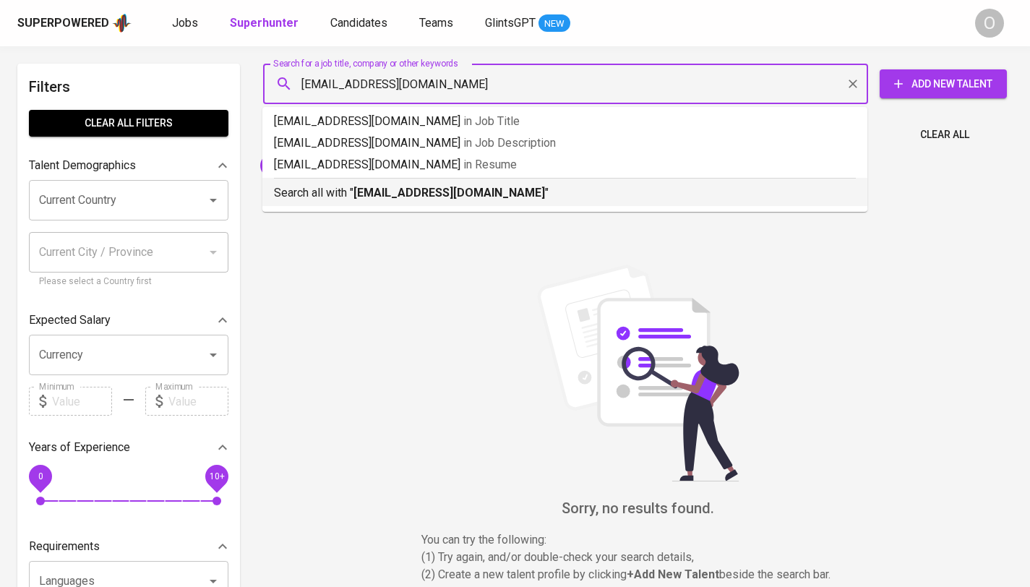
click at [302, 201] on p "Search all with " keziaaisabell@gmail.com "" at bounding box center [565, 192] width 582 height 17
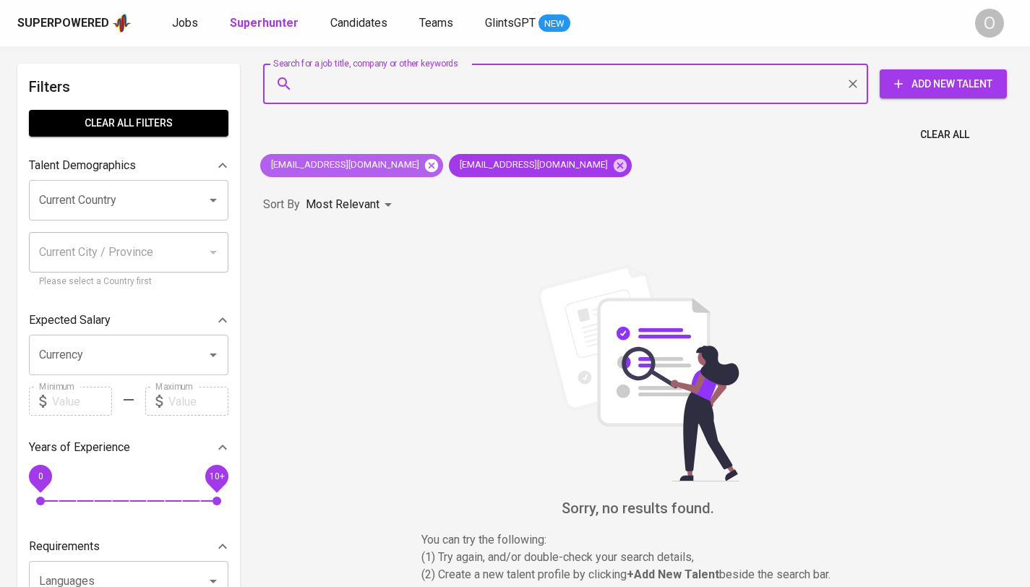
click at [424, 166] on icon at bounding box center [432, 166] width 16 height 16
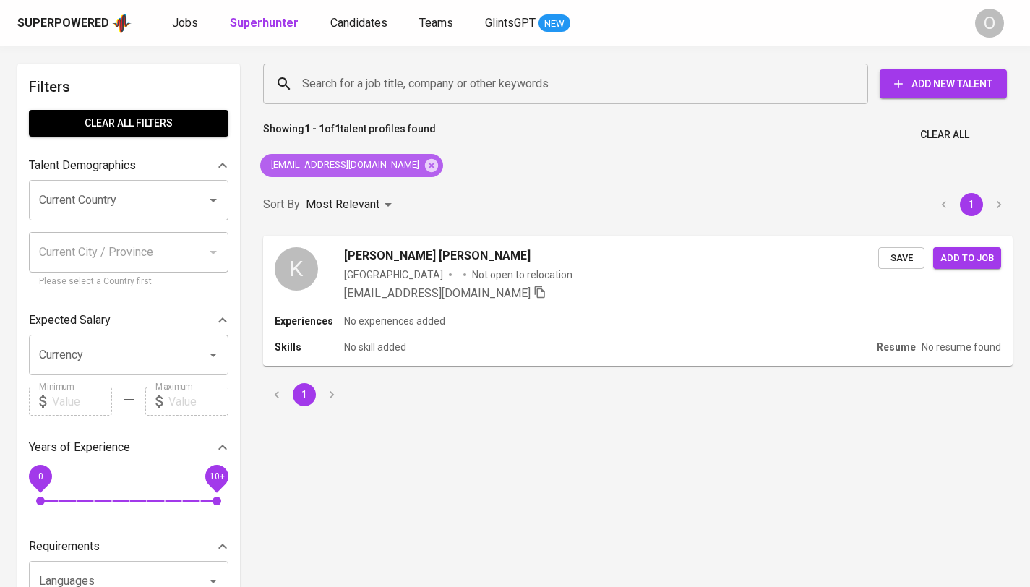
click at [424, 166] on icon at bounding box center [432, 166] width 16 height 16
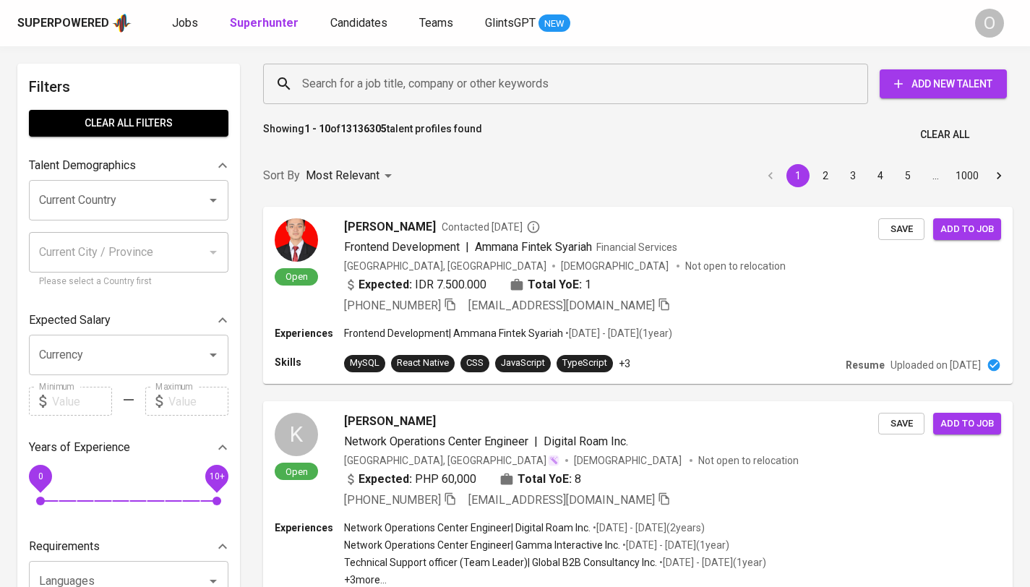
click at [378, 75] on input "Search for a job title, company or other keywords" at bounding box center [569, 83] width 541 height 27
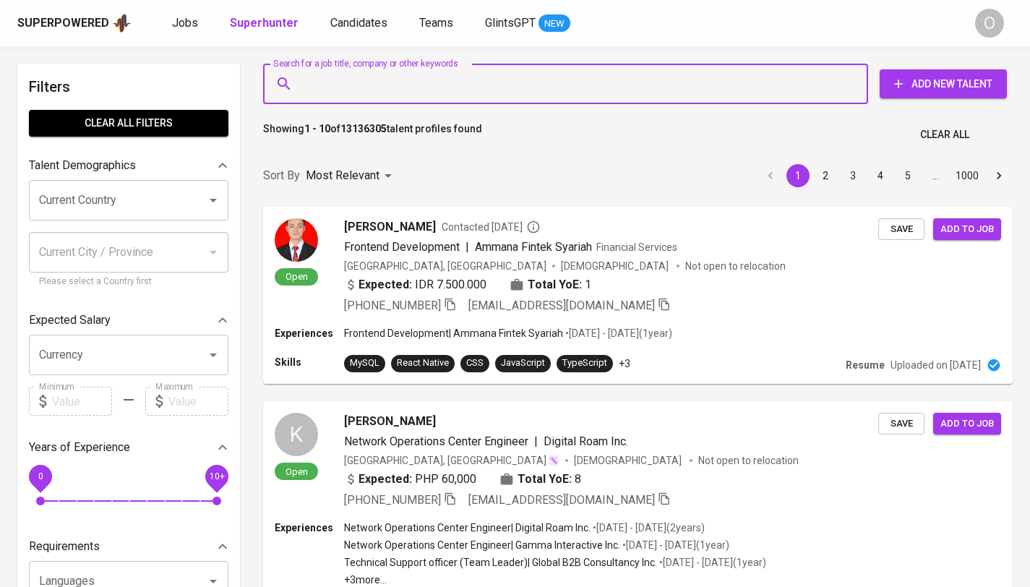
paste input "[EMAIL_ADDRESS][DOMAIN_NAME]"
type input "[EMAIL_ADDRESS][DOMAIN_NAME]"
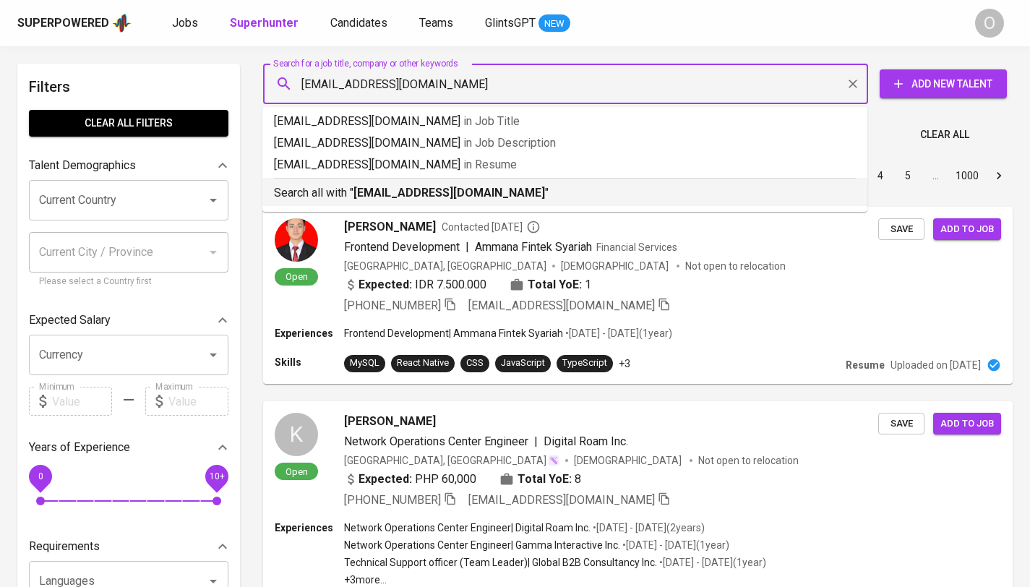
click at [327, 198] on p "Search all with " keziaaisabell@gmail.com "" at bounding box center [565, 192] width 582 height 17
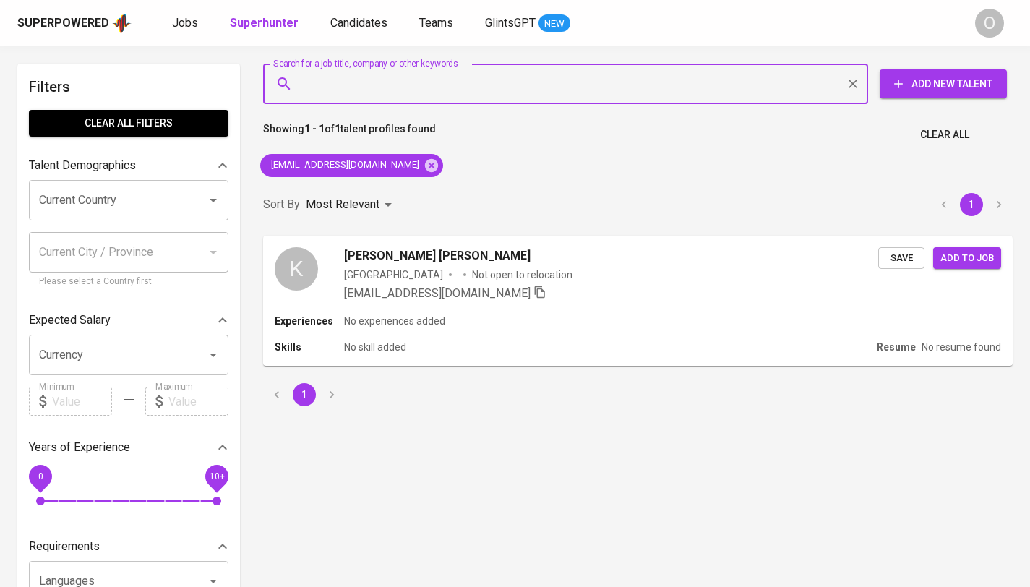
paste input "[EMAIL_ADDRESS][DOMAIN_NAME]"
type input "[EMAIL_ADDRESS][DOMAIN_NAME]"
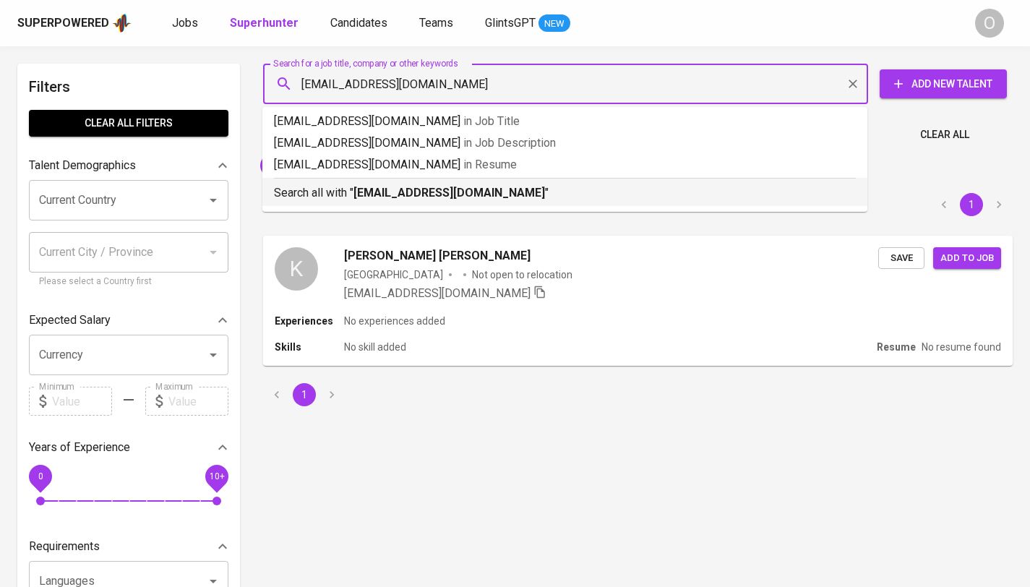
click at [336, 198] on p "Search all with " [EMAIL_ADDRESS][DOMAIN_NAME] "" at bounding box center [565, 192] width 582 height 17
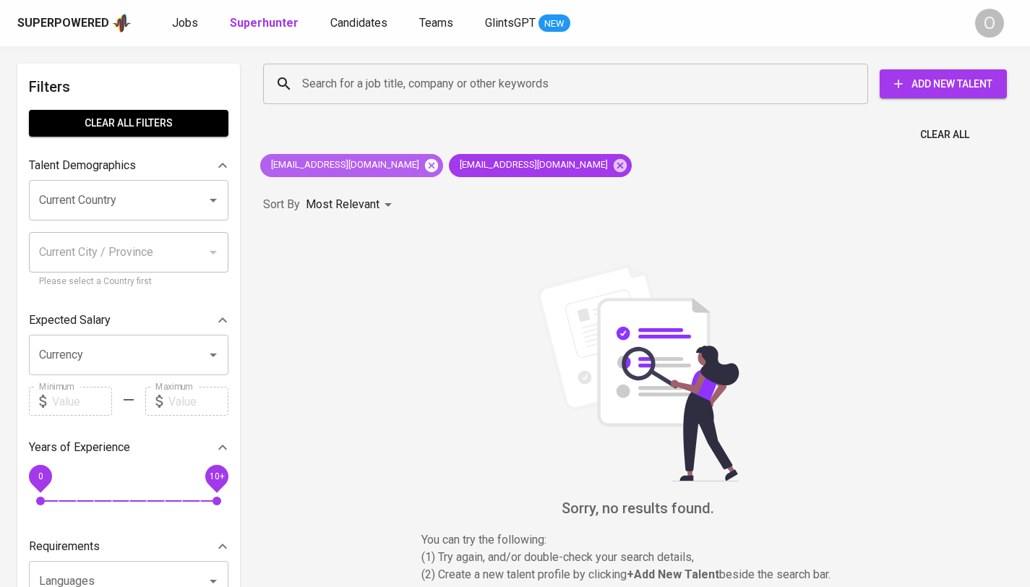
click at [425, 166] on icon at bounding box center [431, 164] width 13 height 13
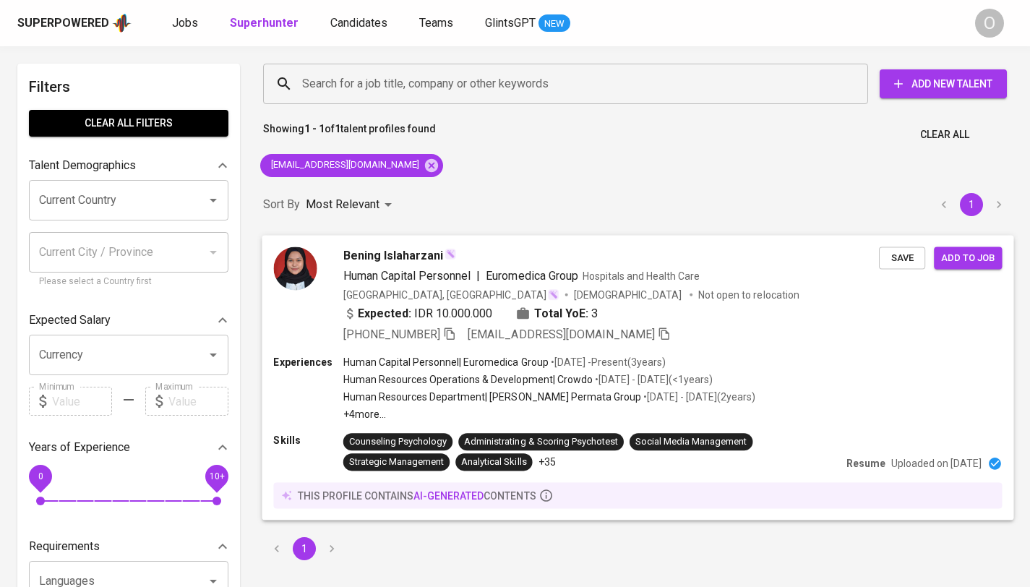
click at [451, 335] on icon "button" at bounding box center [449, 333] width 13 height 13
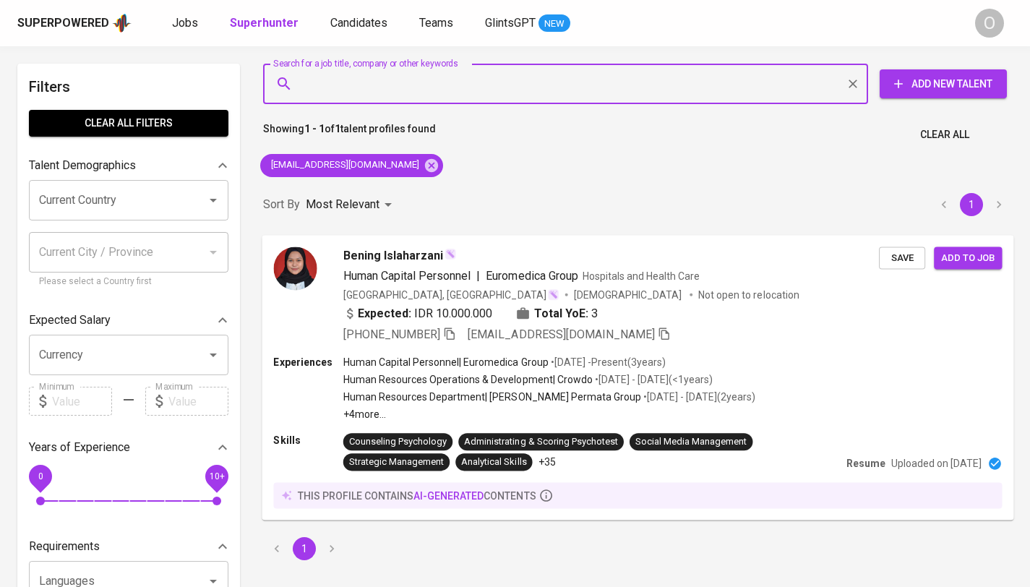
click at [538, 83] on input "Search for a job title, company or other keywords" at bounding box center [569, 83] width 541 height 27
paste input "[EMAIL_ADDRESS][DOMAIN_NAME]"
type input "[EMAIL_ADDRESS][DOMAIN_NAME]"
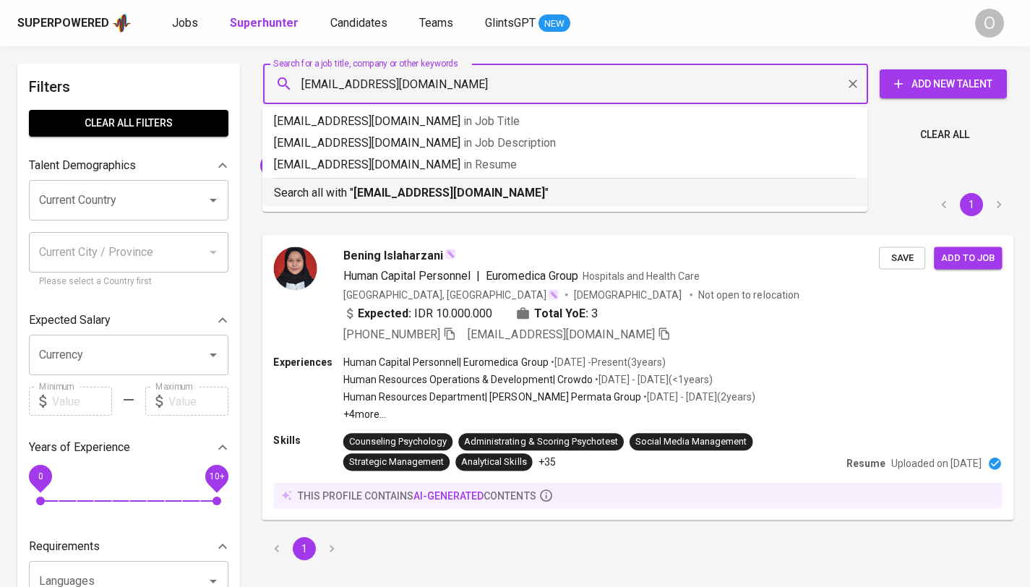
click at [391, 191] on b "[EMAIL_ADDRESS][DOMAIN_NAME]" at bounding box center [449, 193] width 192 height 14
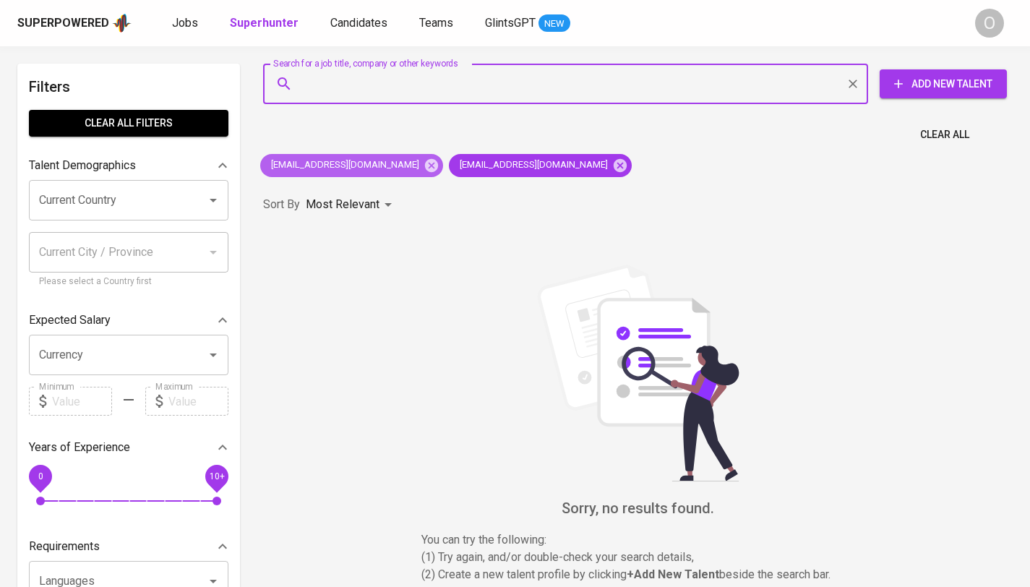
click at [424, 166] on icon at bounding box center [432, 166] width 16 height 16
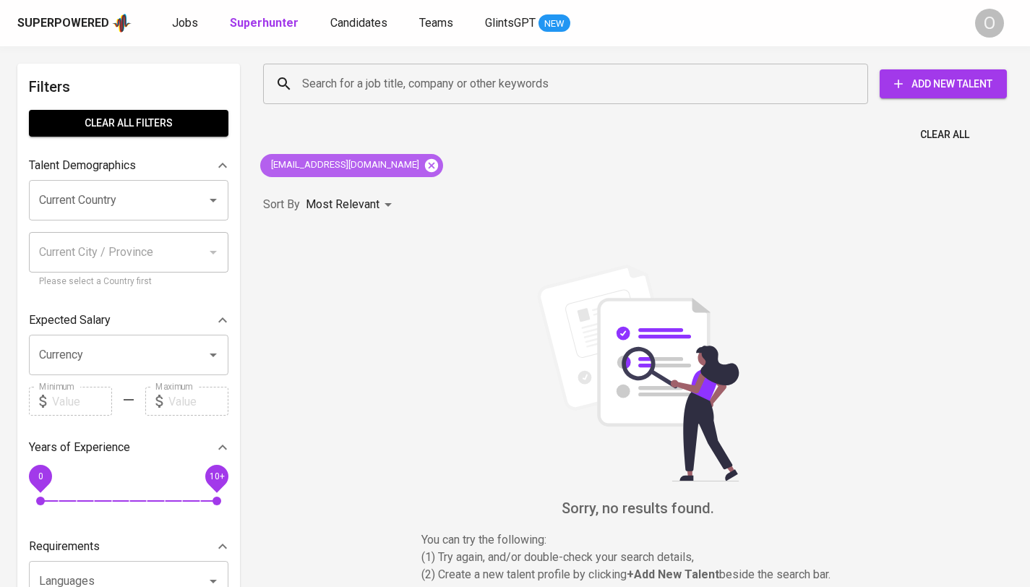
click at [424, 164] on icon at bounding box center [432, 166] width 16 height 16
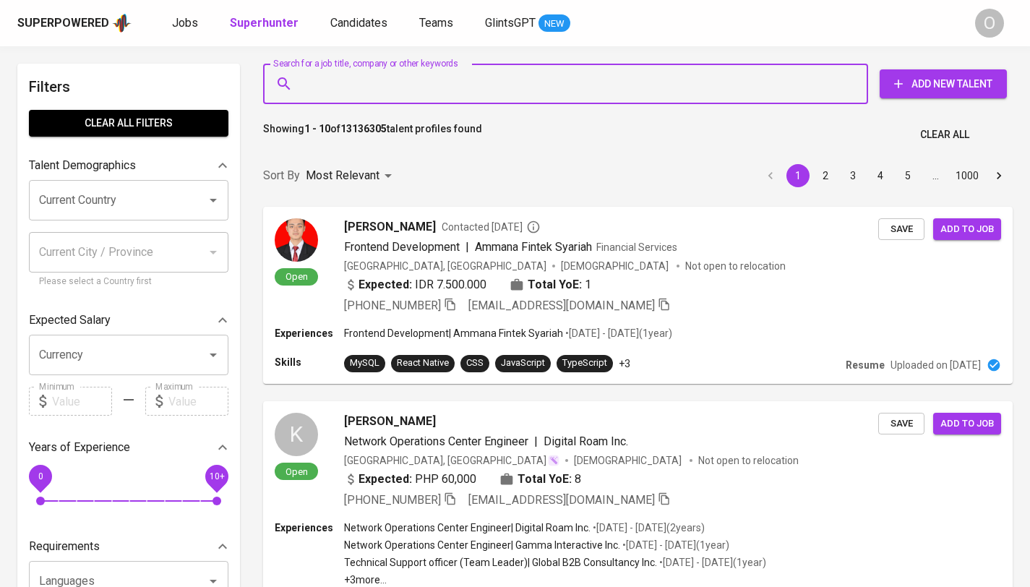
click at [371, 85] on input "Search for a job title, company or other keywords" at bounding box center [569, 83] width 541 height 27
paste input "[EMAIL_ADDRESS][DOMAIN_NAME]"
type input "[EMAIL_ADDRESS][DOMAIN_NAME]"
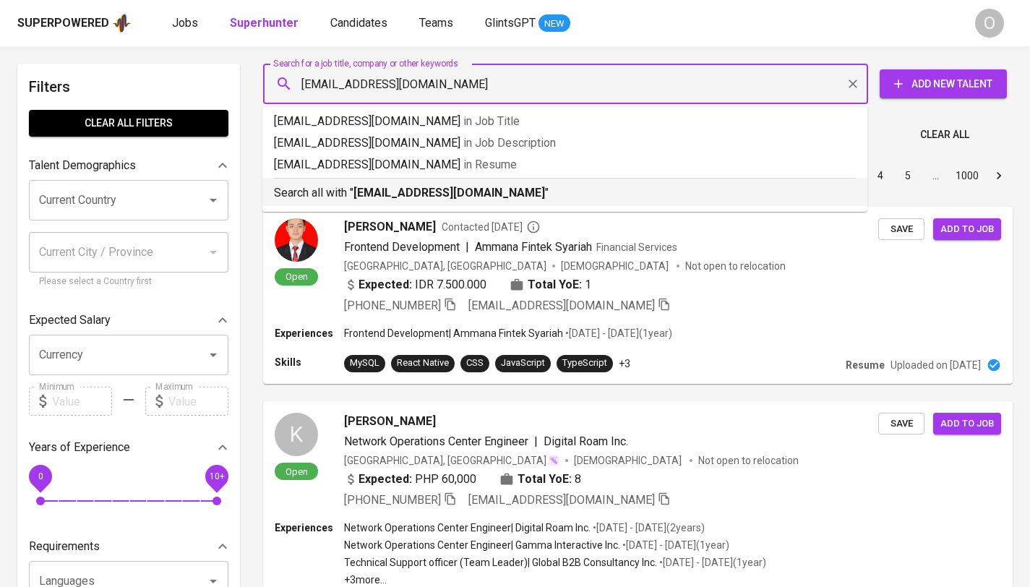
click at [314, 194] on p "Search all with " [EMAIL_ADDRESS][DOMAIN_NAME] "" at bounding box center [565, 192] width 582 height 17
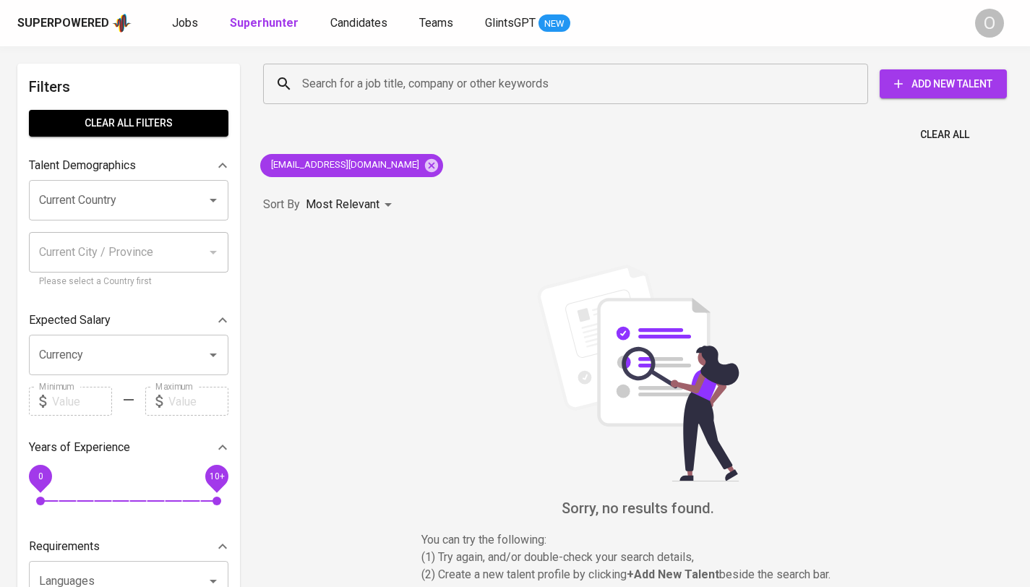
click at [385, 187] on div "Sort By Most Relevant MOST_RELEVANT" at bounding box center [637, 205] width 767 height 44
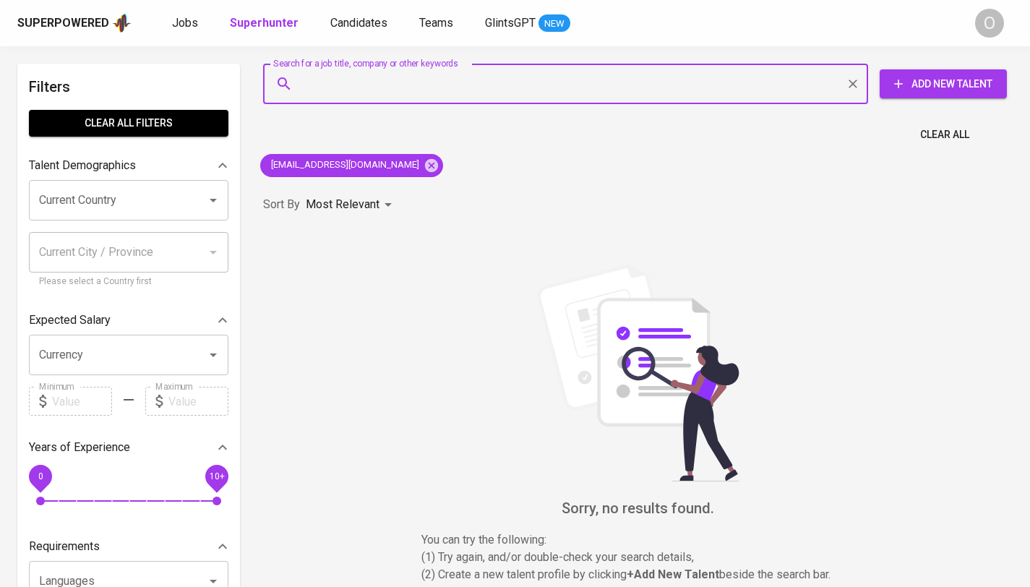
click at [346, 87] on input "Search for a job title, company or other keywords" at bounding box center [569, 83] width 541 height 27
paste input "[EMAIL_ADDRESS][DOMAIN_NAME]"
type input "[EMAIL_ADDRESS][DOMAIN_NAME]"
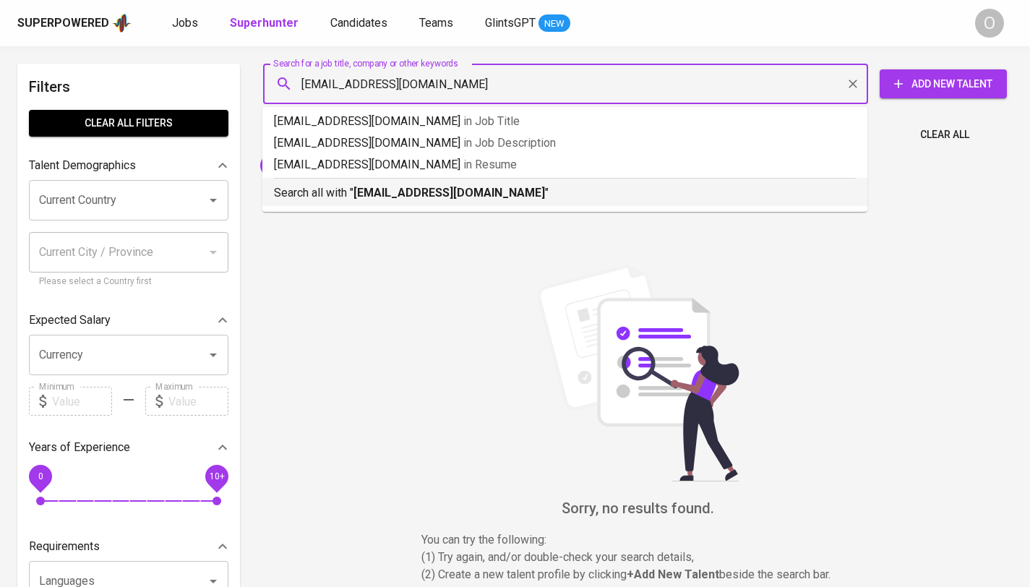
click at [293, 195] on p "Search all with " [EMAIL_ADDRESS][DOMAIN_NAME] "" at bounding box center [565, 192] width 582 height 17
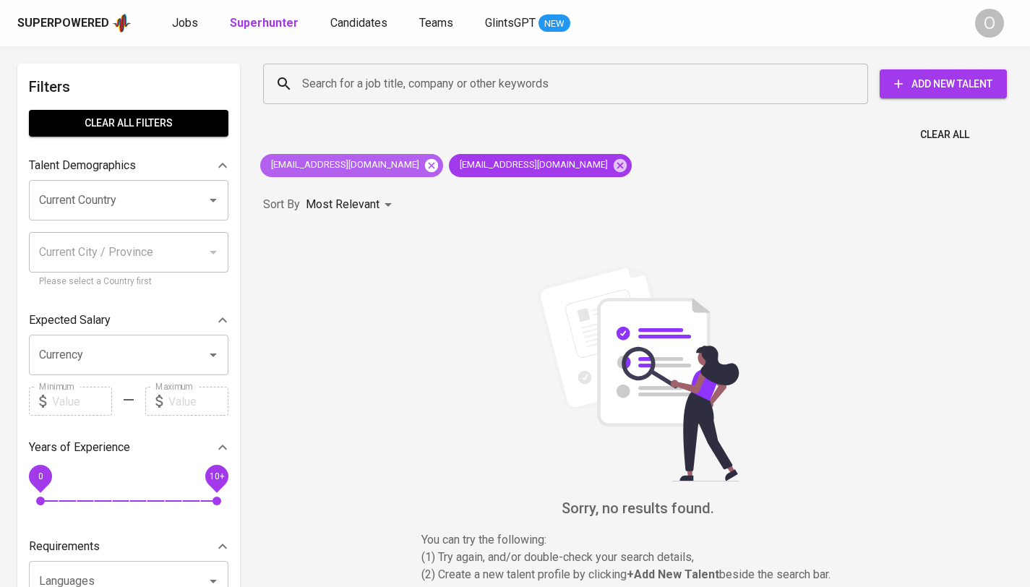
click at [425, 164] on icon at bounding box center [431, 164] width 13 height 13
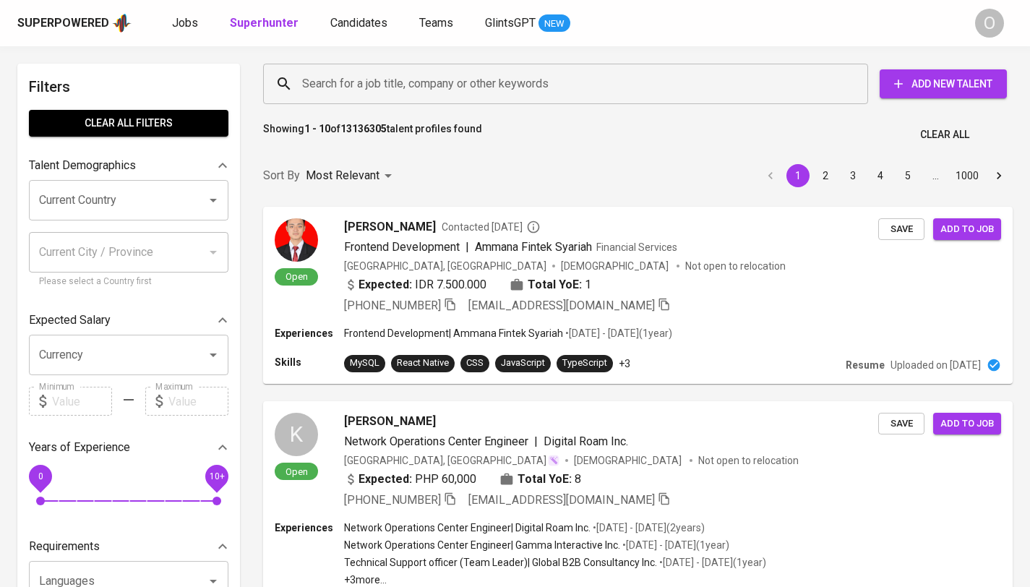
click at [353, 79] on input "Search for a job title, company or other keywords" at bounding box center [569, 83] width 541 height 27
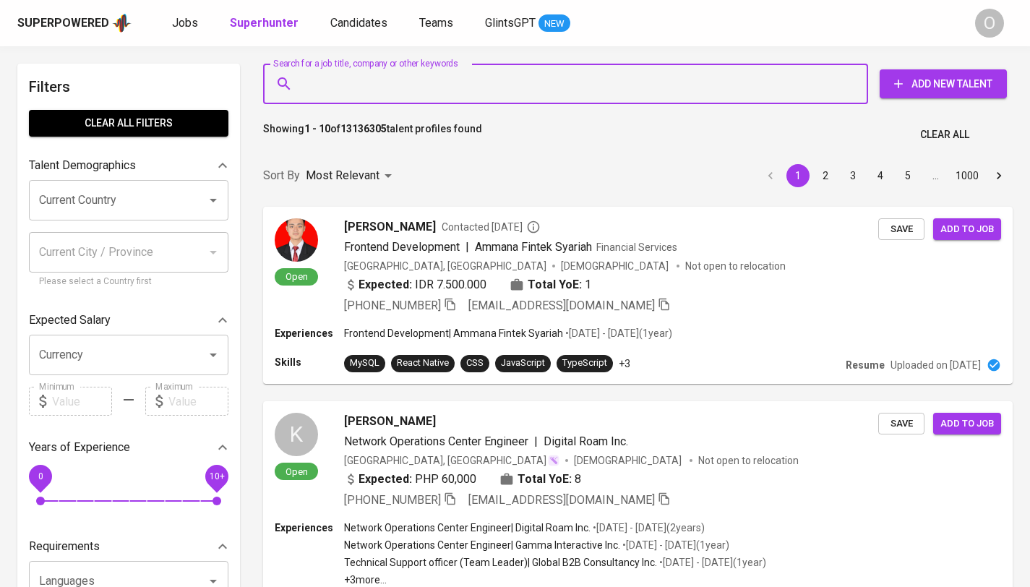
paste input "[EMAIL_ADDRESS][DOMAIN_NAME]"
type input "[EMAIL_ADDRESS][DOMAIN_NAME]"
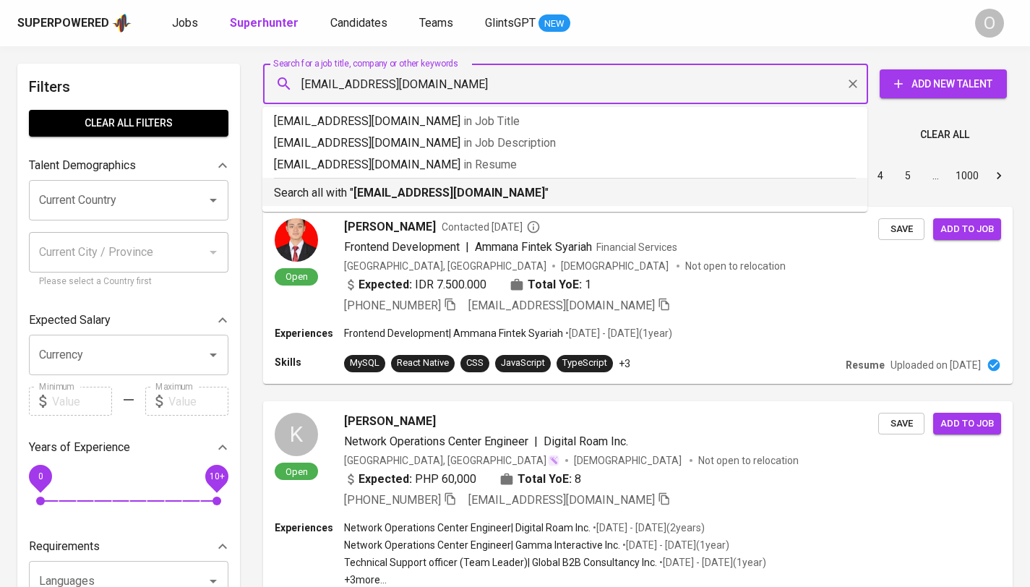
click at [348, 193] on p "Search all with " [EMAIL_ADDRESS][DOMAIN_NAME] "" at bounding box center [565, 192] width 582 height 17
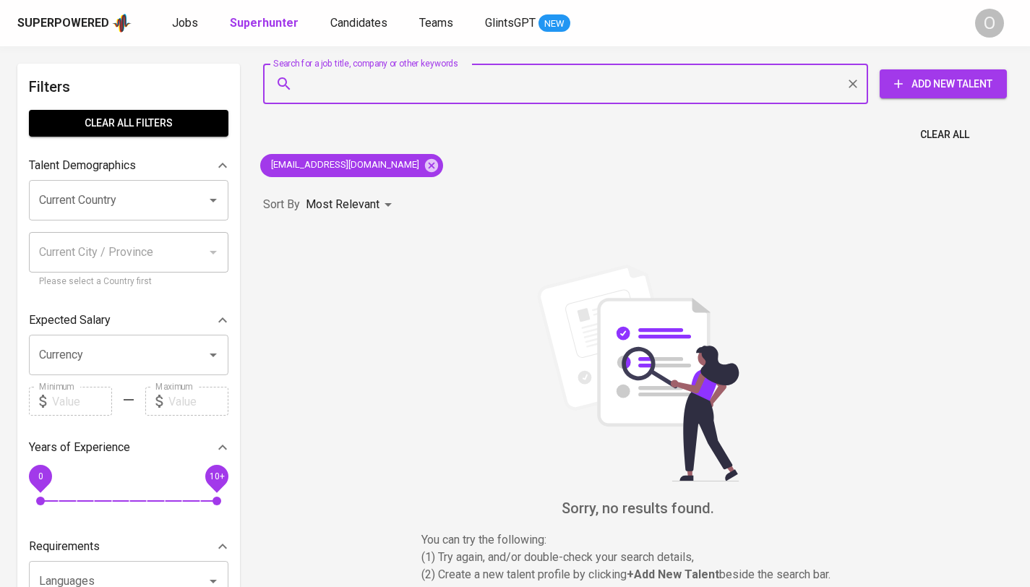
paste input "[EMAIL_ADDRESS][DOMAIN_NAME]"
type input "[EMAIL_ADDRESS][DOMAIN_NAME]"
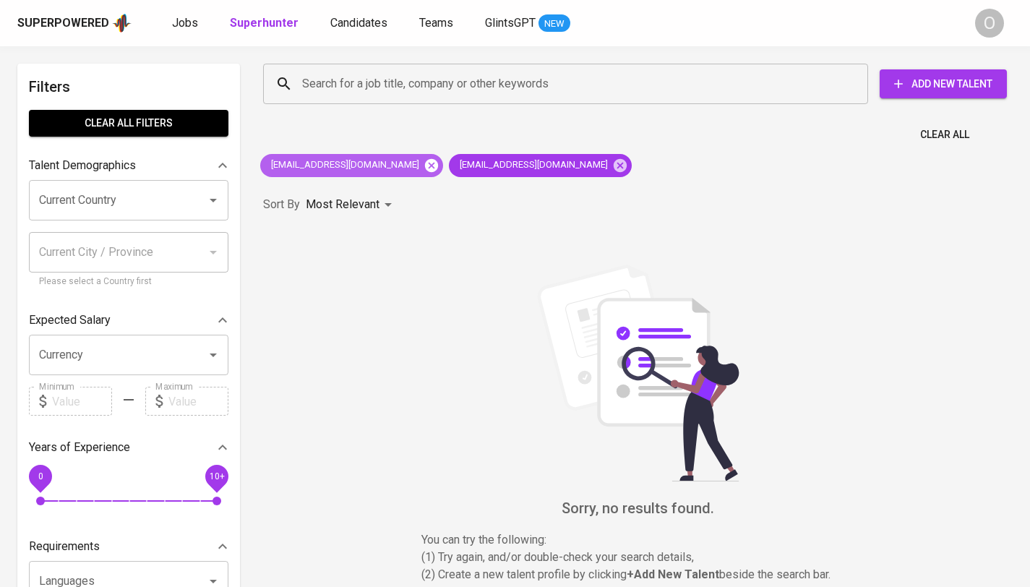
click at [425, 166] on icon at bounding box center [431, 164] width 13 height 13
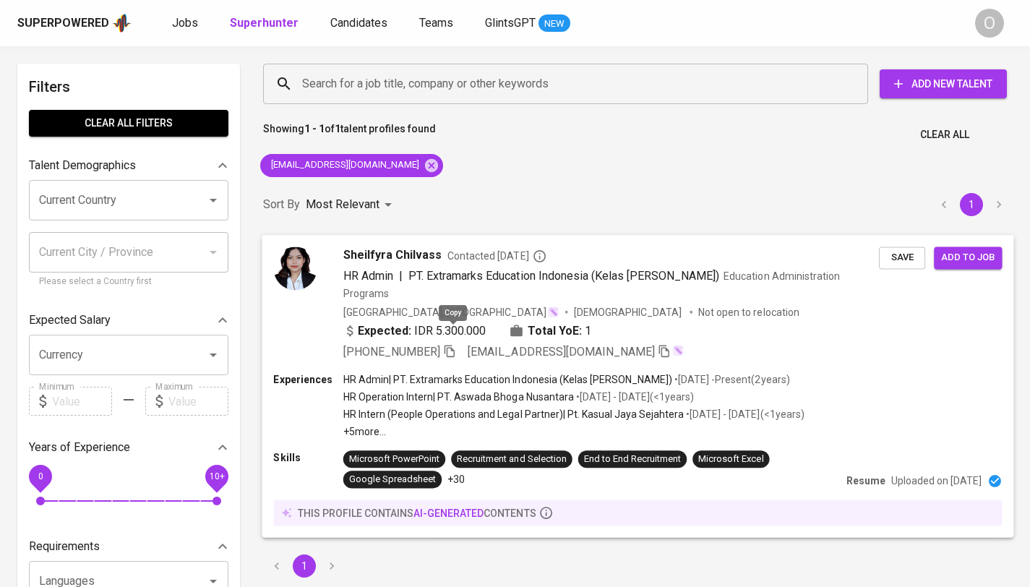
click at [456, 344] on icon "button" at bounding box center [449, 350] width 13 height 13
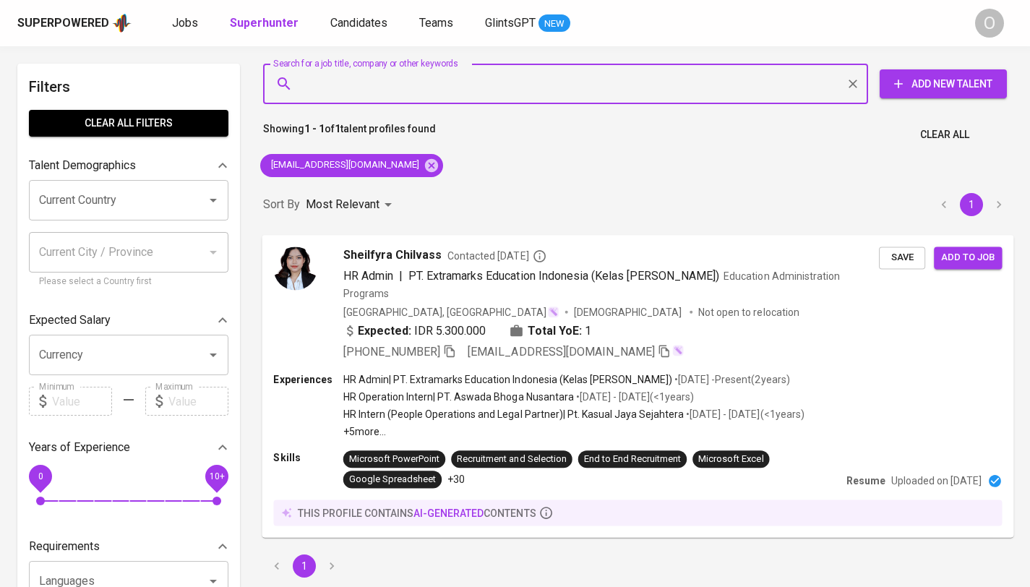
click at [335, 86] on input "Search for a job title, company or other keywords" at bounding box center [569, 83] width 541 height 27
paste input "[EMAIL_ADDRESS][DOMAIN_NAME]"
type input "[EMAIL_ADDRESS][DOMAIN_NAME]"
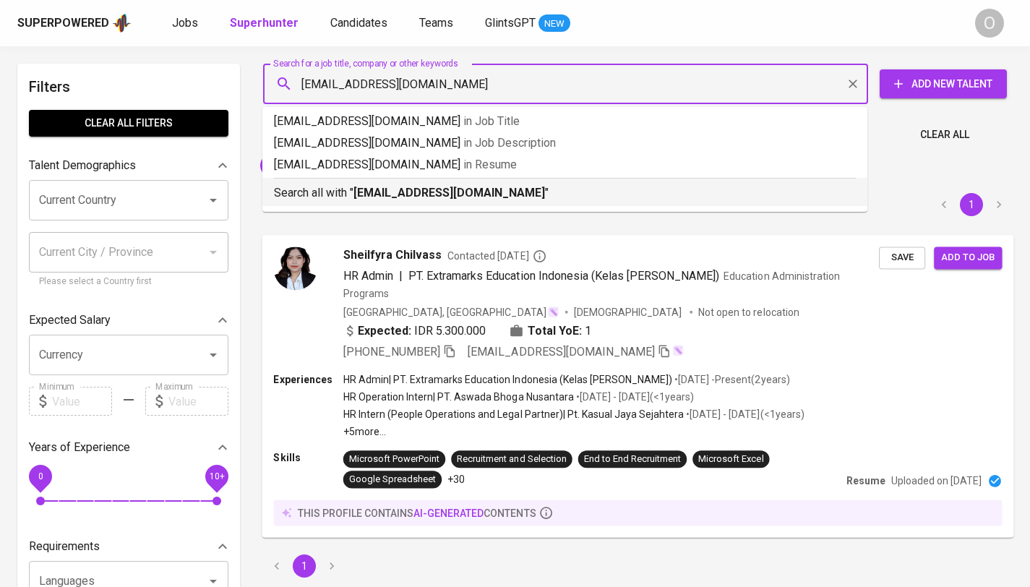
click at [373, 189] on b "[EMAIL_ADDRESS][DOMAIN_NAME]" at bounding box center [449, 193] width 192 height 14
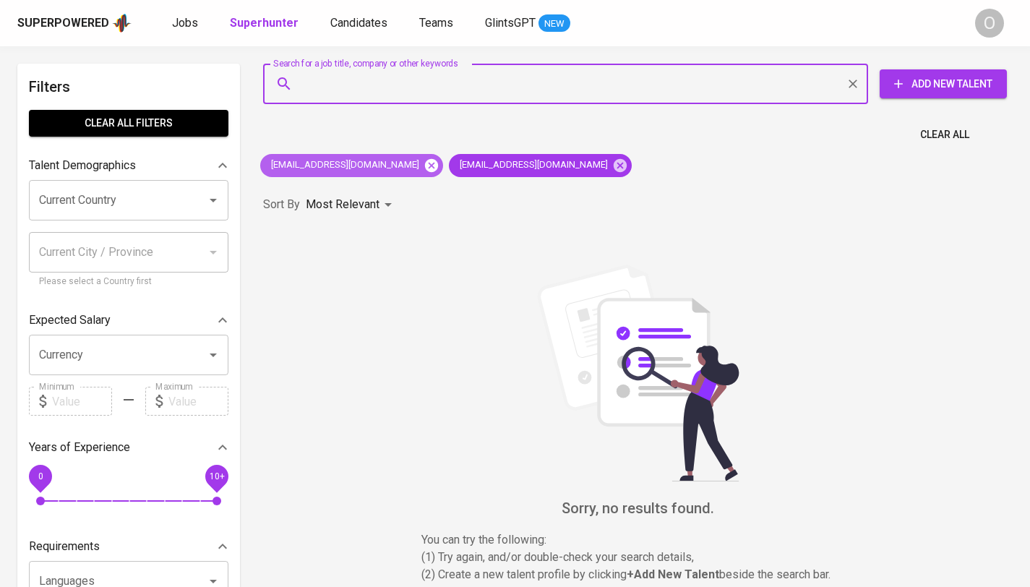
click at [425, 170] on icon at bounding box center [431, 164] width 13 height 13
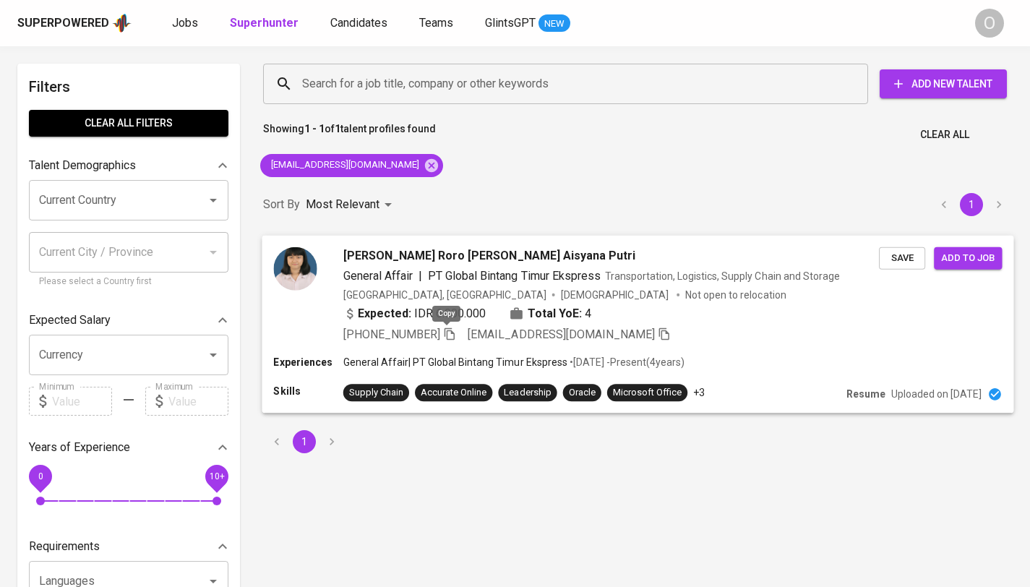
click at [447, 333] on icon "button" at bounding box center [449, 333] width 13 height 13
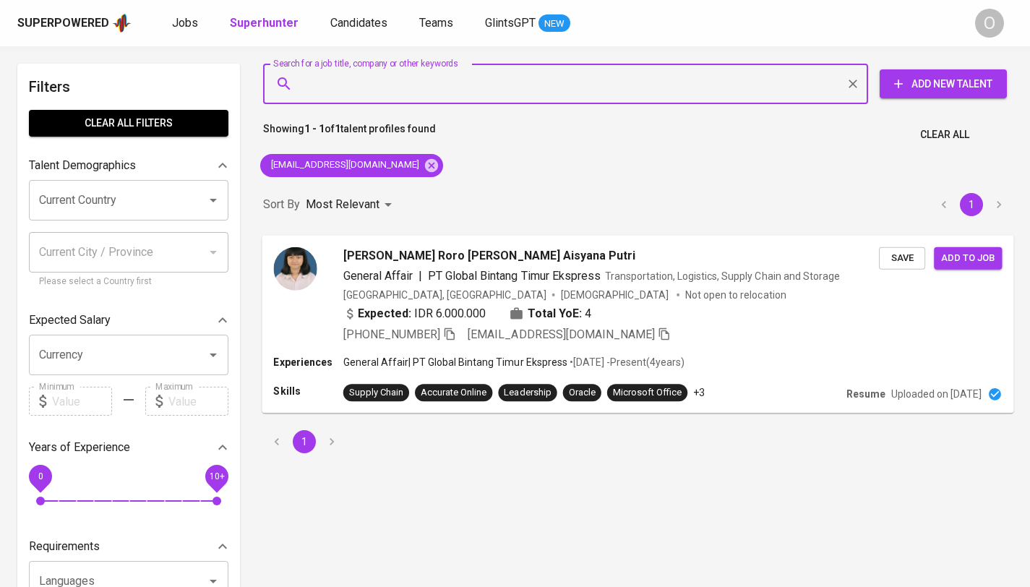
click at [385, 95] on input "Search for a job title, company or other keywords" at bounding box center [569, 83] width 541 height 27
paste input "[EMAIL_ADDRESS][DOMAIN_NAME]"
type input "[EMAIL_ADDRESS][DOMAIN_NAME]"
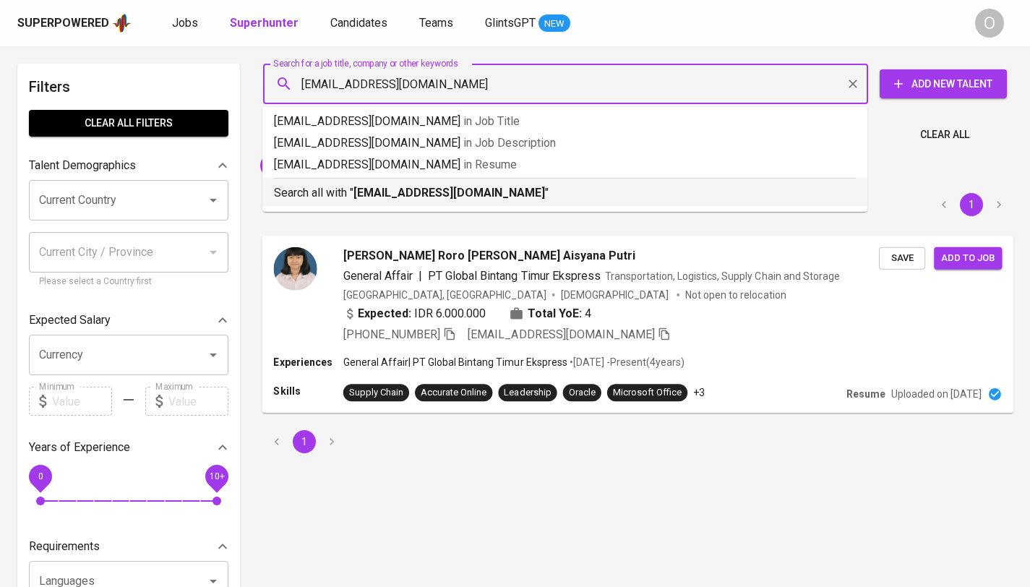
click at [363, 203] on li "Search all with " [EMAIL_ADDRESS][DOMAIN_NAME] "" at bounding box center [564, 192] width 605 height 28
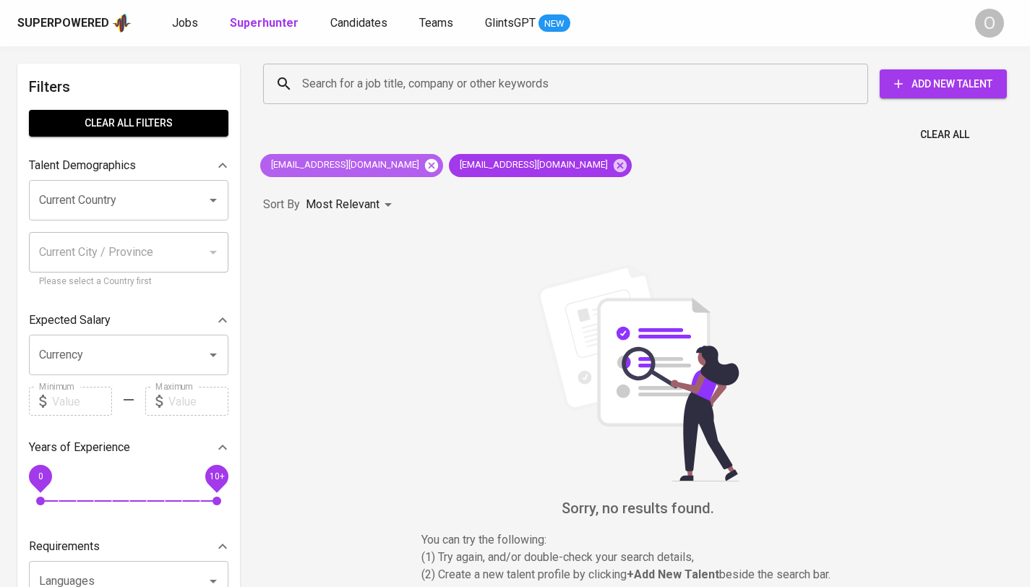
click at [424, 161] on icon at bounding box center [432, 166] width 16 height 16
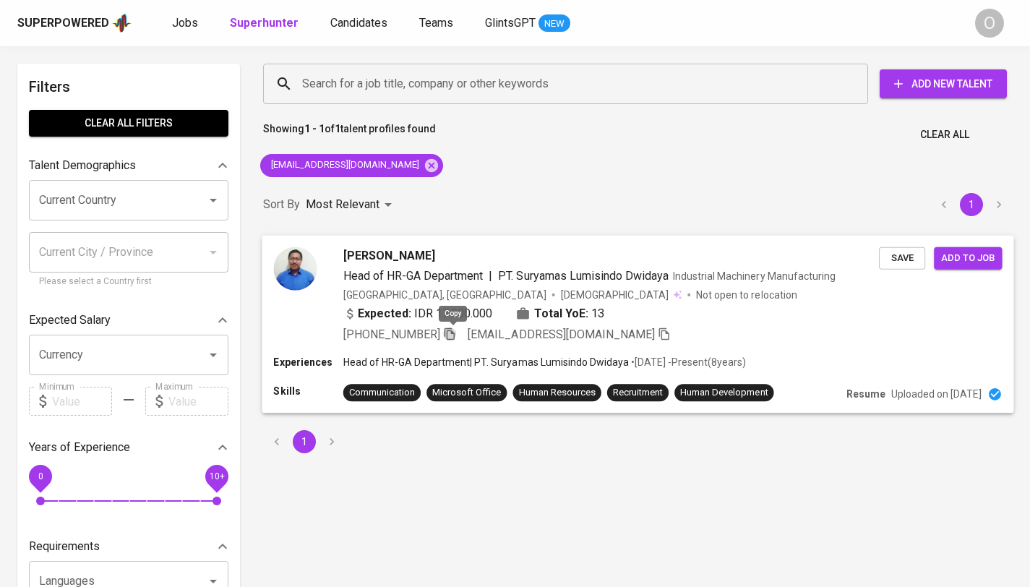
click at [450, 337] on icon "button" at bounding box center [450, 333] width 10 height 12
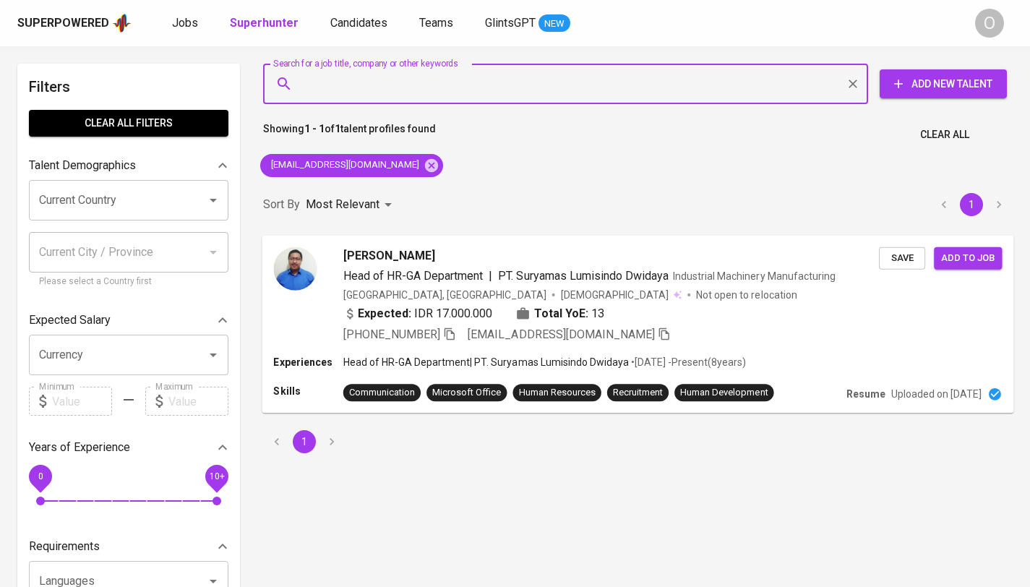
click at [445, 86] on input "Search for a job title, company or other keywords" at bounding box center [569, 83] width 541 height 27
paste input "[EMAIL_ADDRESS][DOMAIN_NAME]"
type input "[EMAIL_ADDRESS][DOMAIN_NAME]"
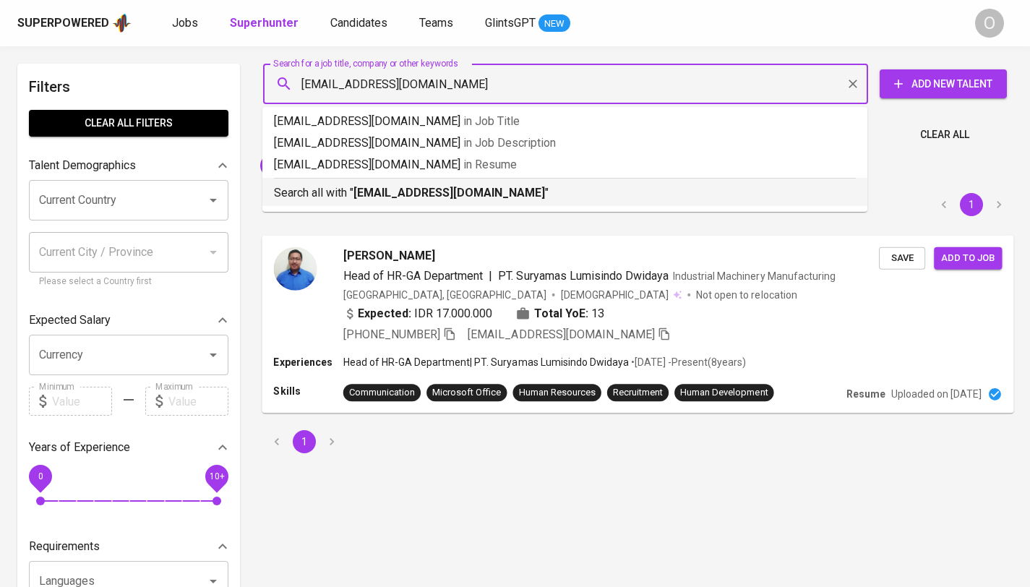
click at [329, 193] on p "Search all with " [EMAIL_ADDRESS][DOMAIN_NAME] "" at bounding box center [565, 192] width 582 height 17
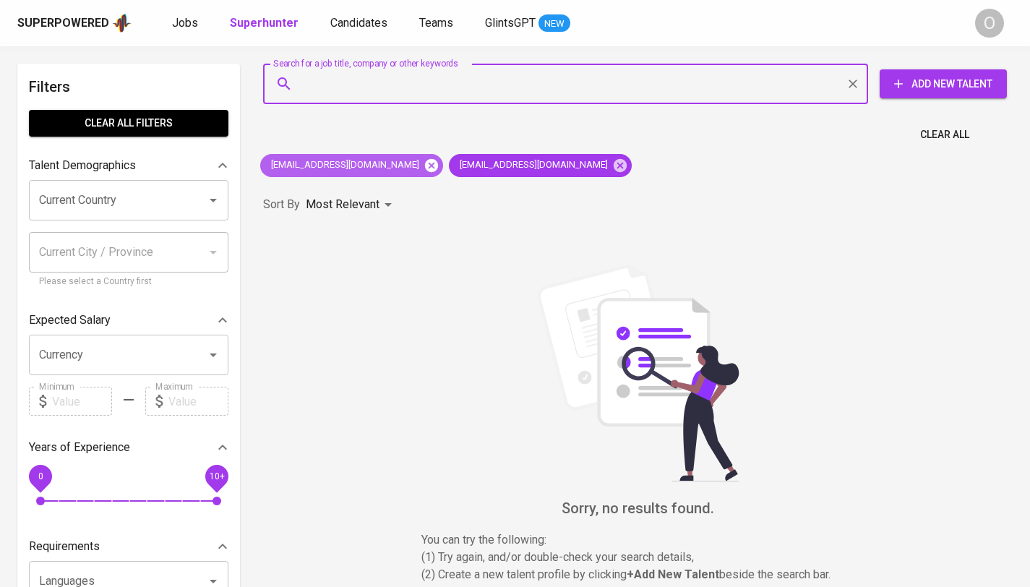
click at [424, 166] on icon at bounding box center [432, 166] width 16 height 16
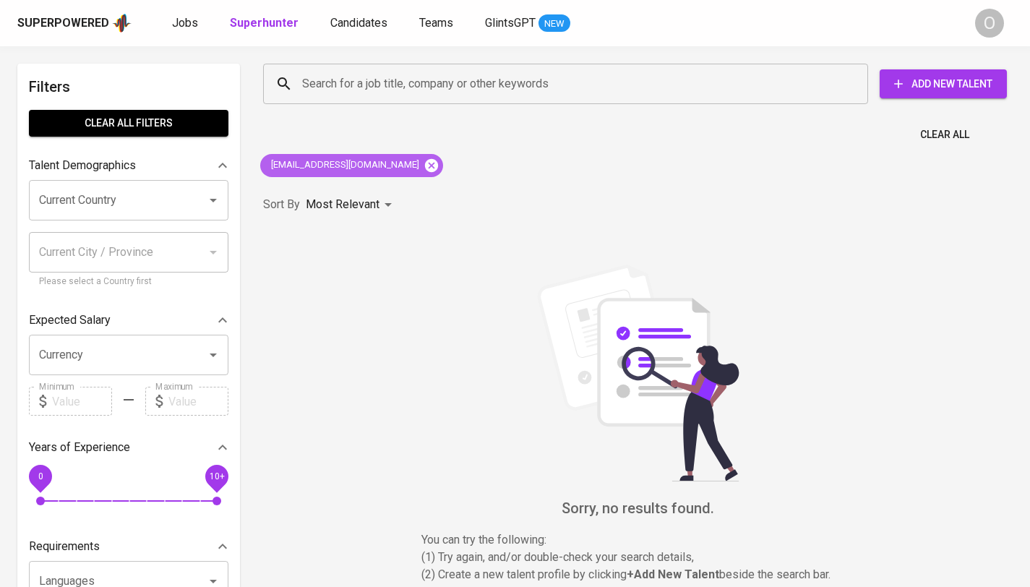
click at [425, 161] on icon at bounding box center [431, 164] width 13 height 13
